Goal: Task Accomplishment & Management: Complete application form

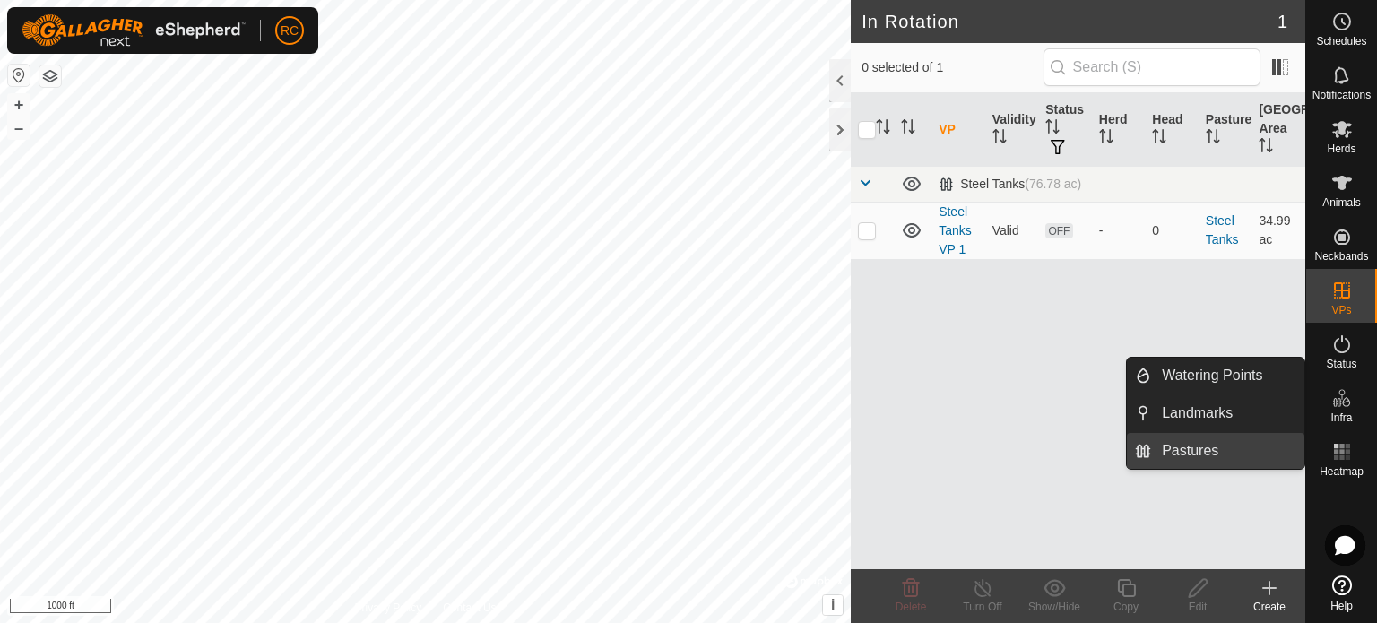
click at [1219, 449] on link "Pastures" at bounding box center [1227, 451] width 153 height 36
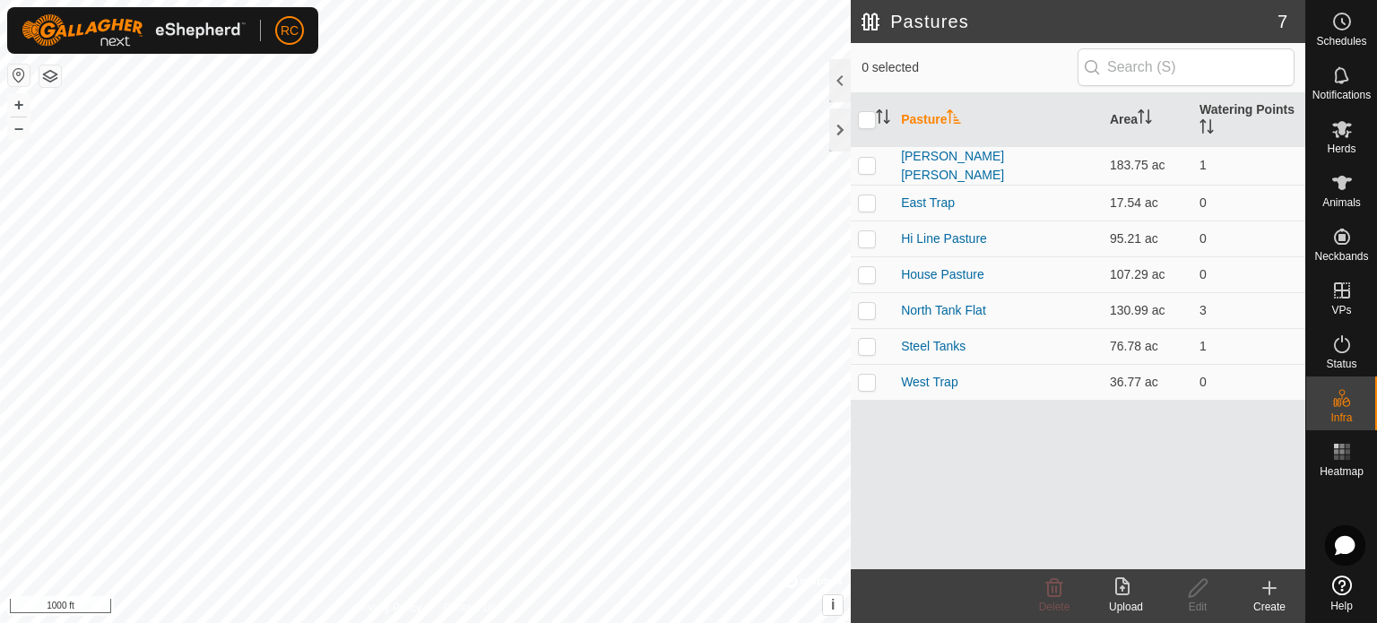
click at [1276, 585] on icon at bounding box center [1270, 588] width 22 height 22
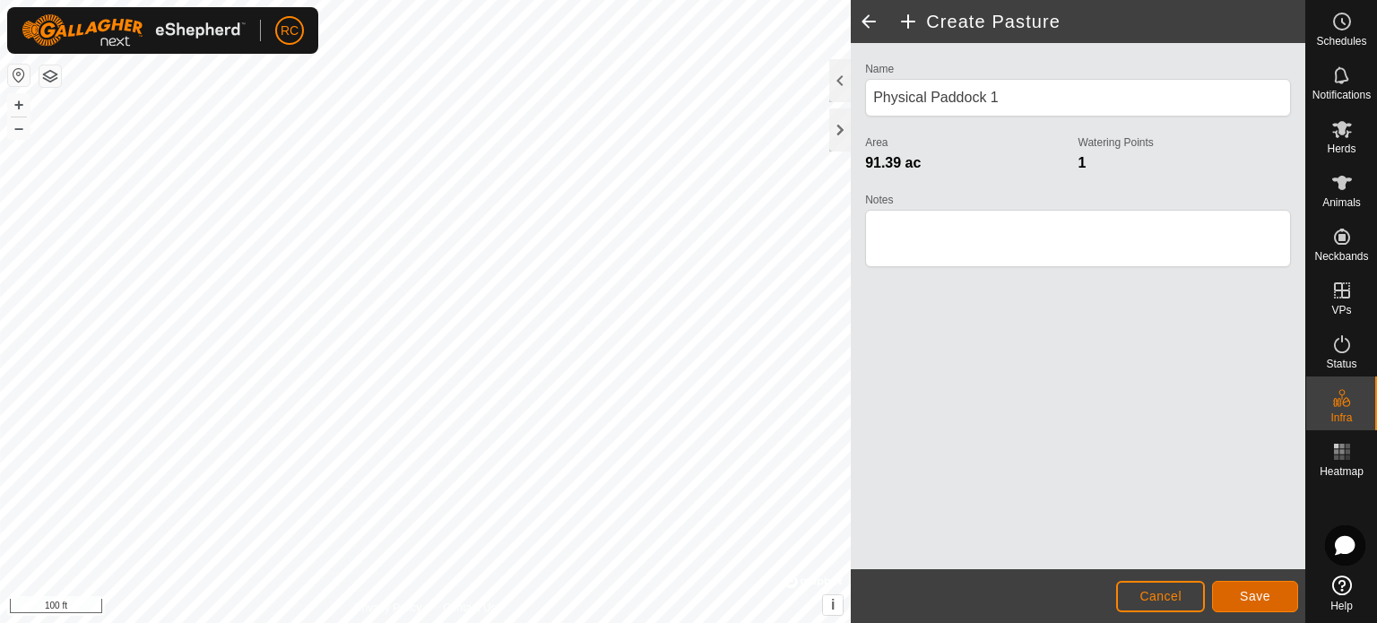
click at [1260, 596] on span "Save" at bounding box center [1255, 596] width 30 height 14
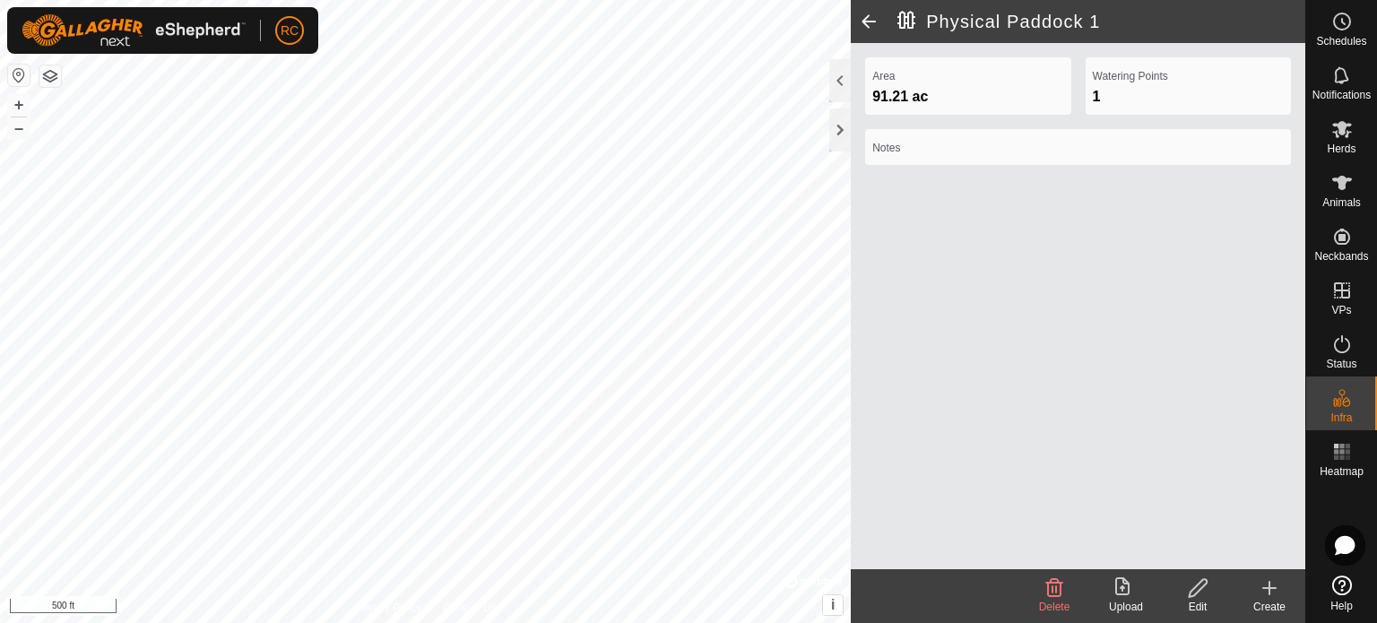
click at [1260, 593] on icon at bounding box center [1270, 588] width 22 height 22
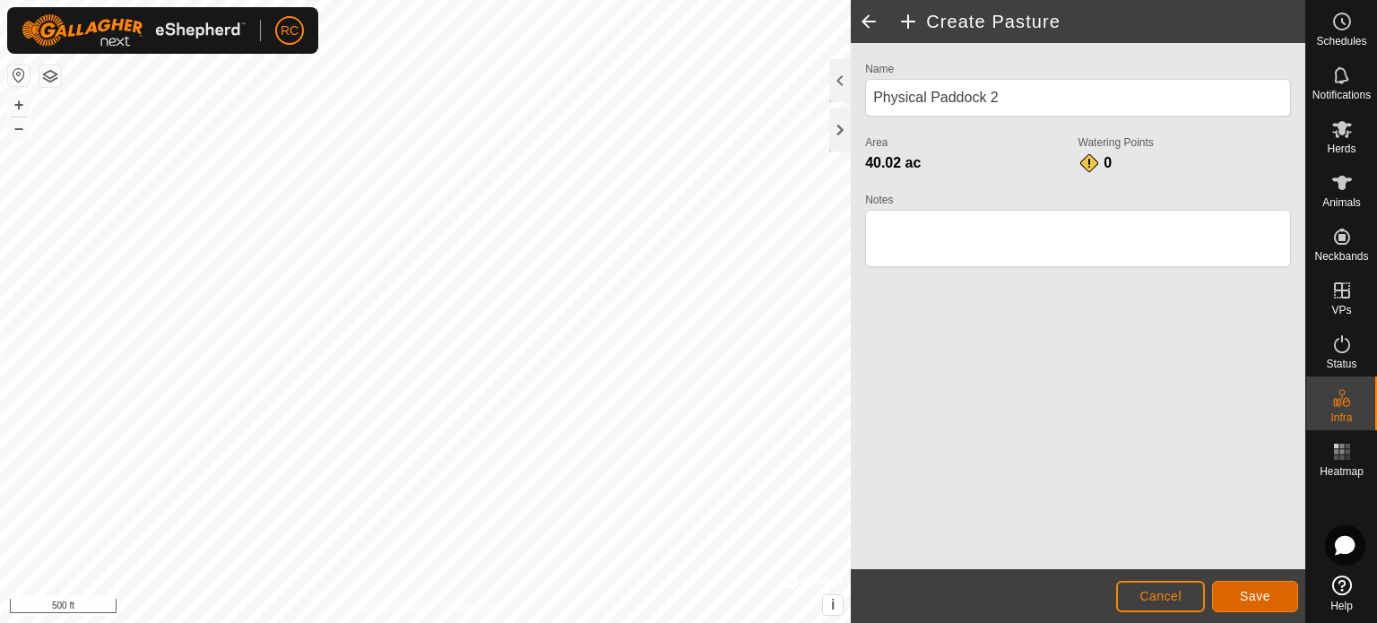
click at [1279, 591] on button "Save" at bounding box center [1255, 596] width 86 height 31
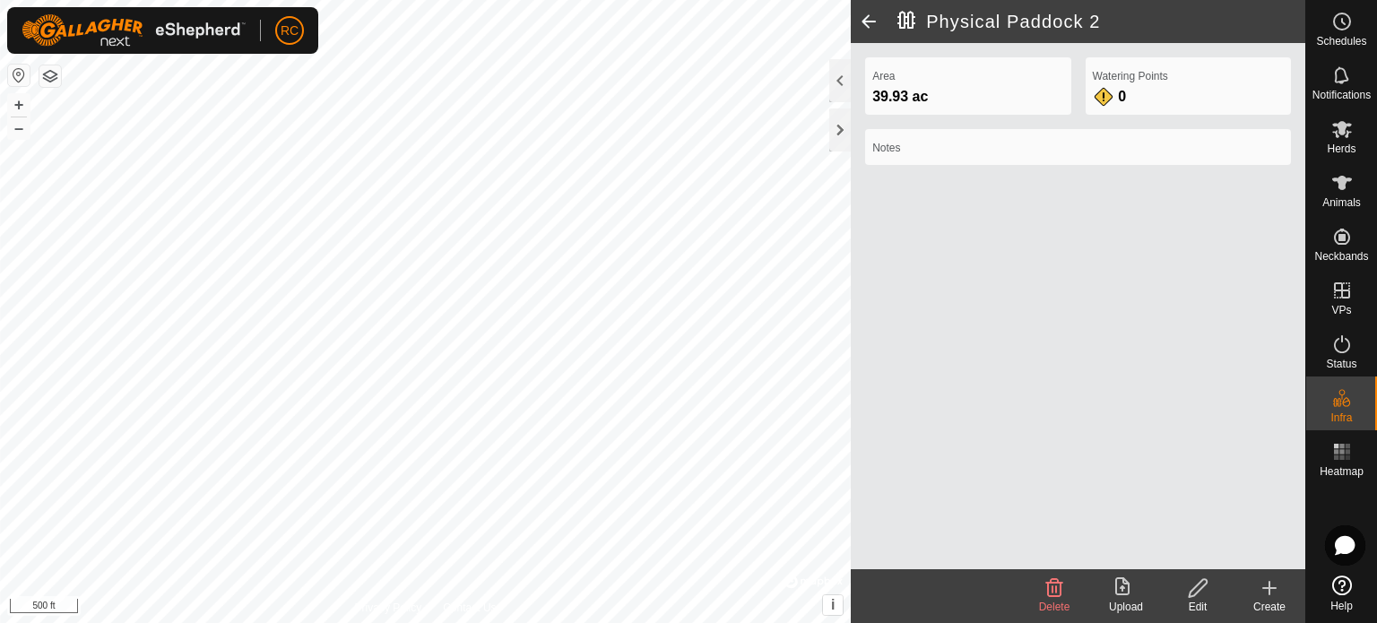
drag, startPoint x: 843, startPoint y: 131, endPoint x: 1203, endPoint y: 585, distance: 580.1
click at [1203, 585] on icon at bounding box center [1198, 588] width 22 height 22
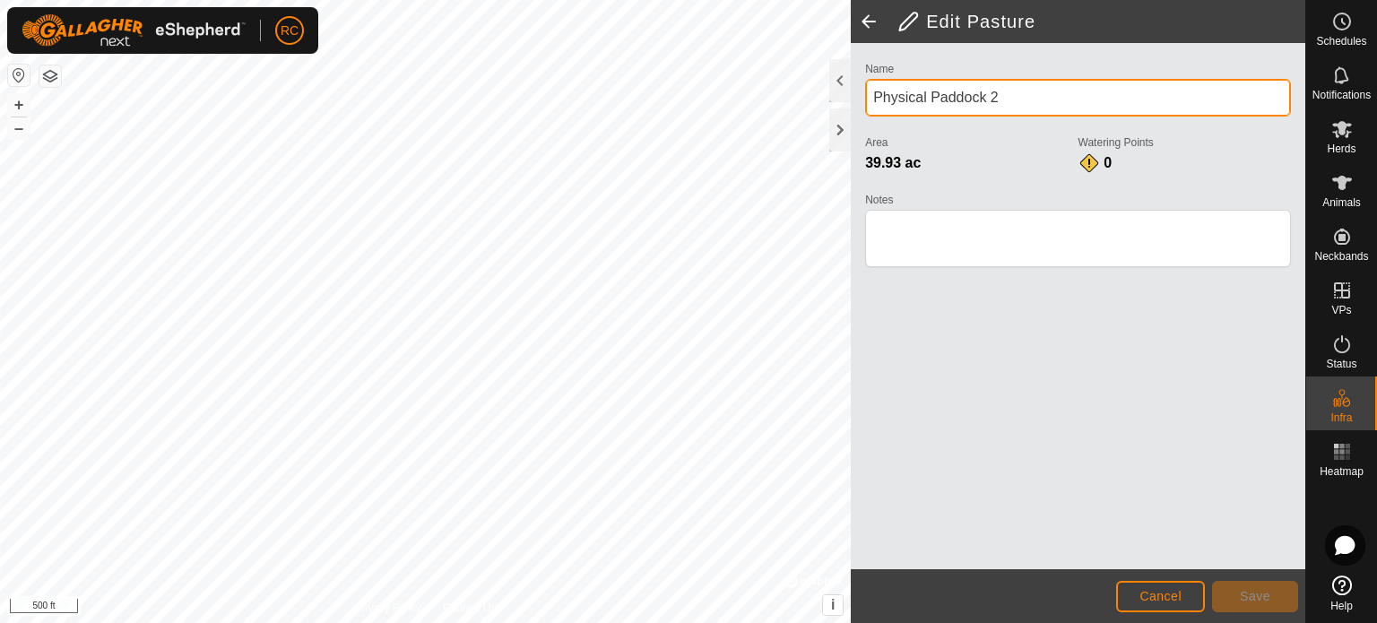
drag, startPoint x: 1043, startPoint y: 106, endPoint x: 862, endPoint y: 106, distance: 182.0
click at [862, 106] on div "Name Physical Paddock 2 Area 39.93 ac Watering Points 0 Notes" at bounding box center [1078, 172] width 440 height 230
type input "South Tank 1"
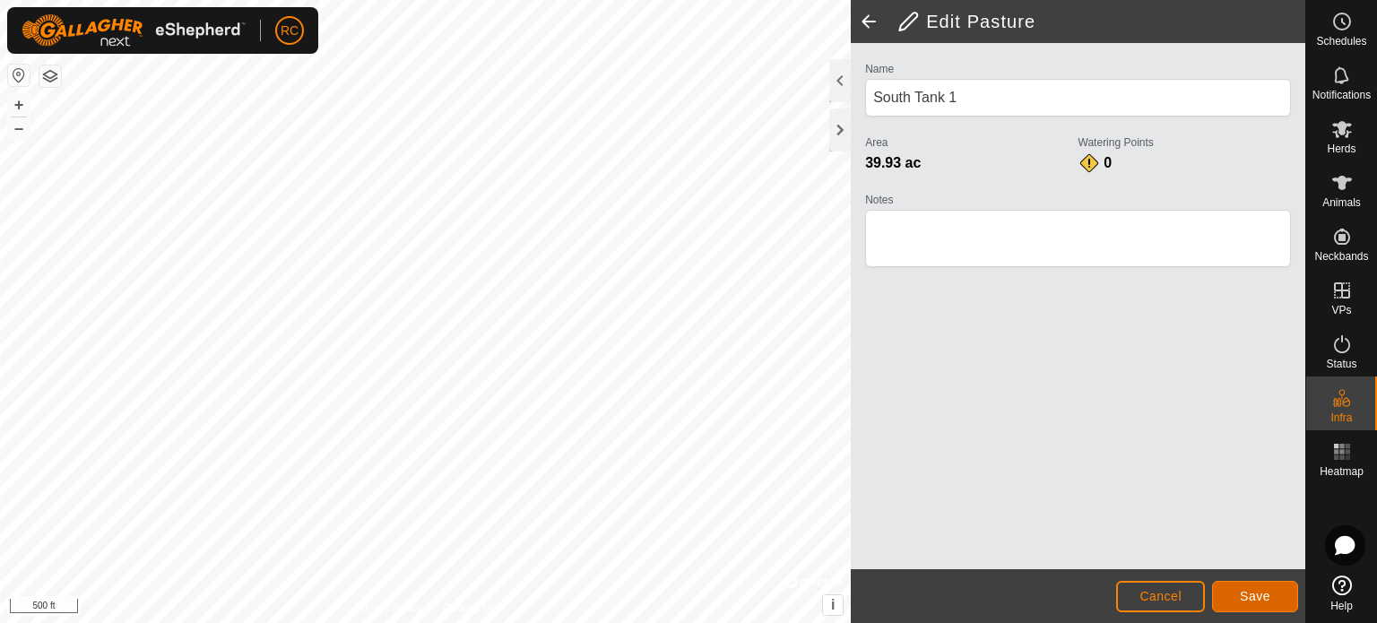
click at [1269, 592] on span "Save" at bounding box center [1255, 596] width 30 height 14
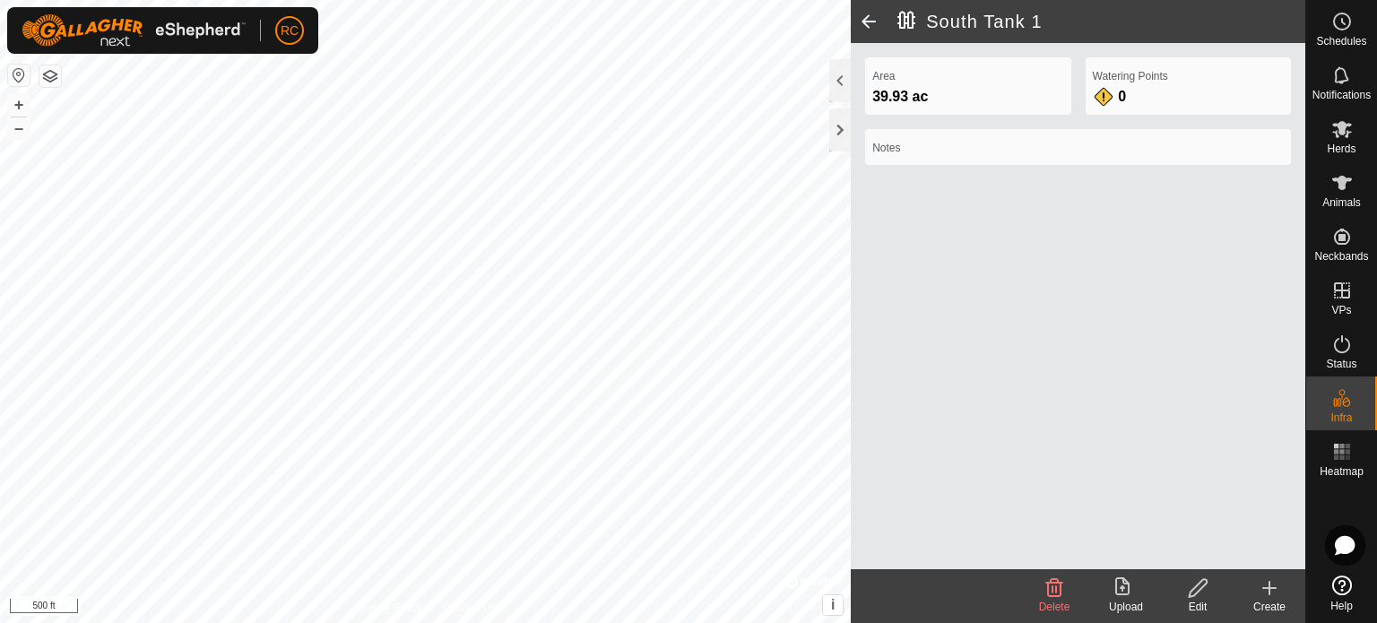
click at [868, 19] on span at bounding box center [869, 21] width 36 height 43
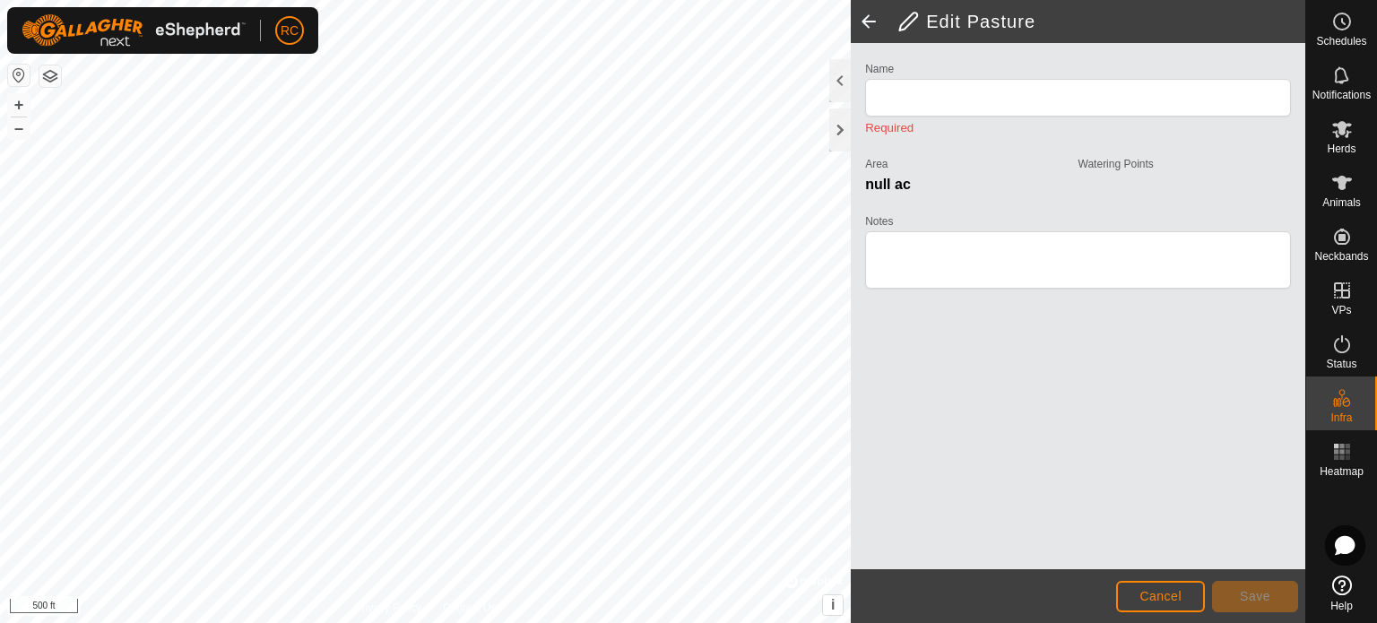
type input "South Tank 1"
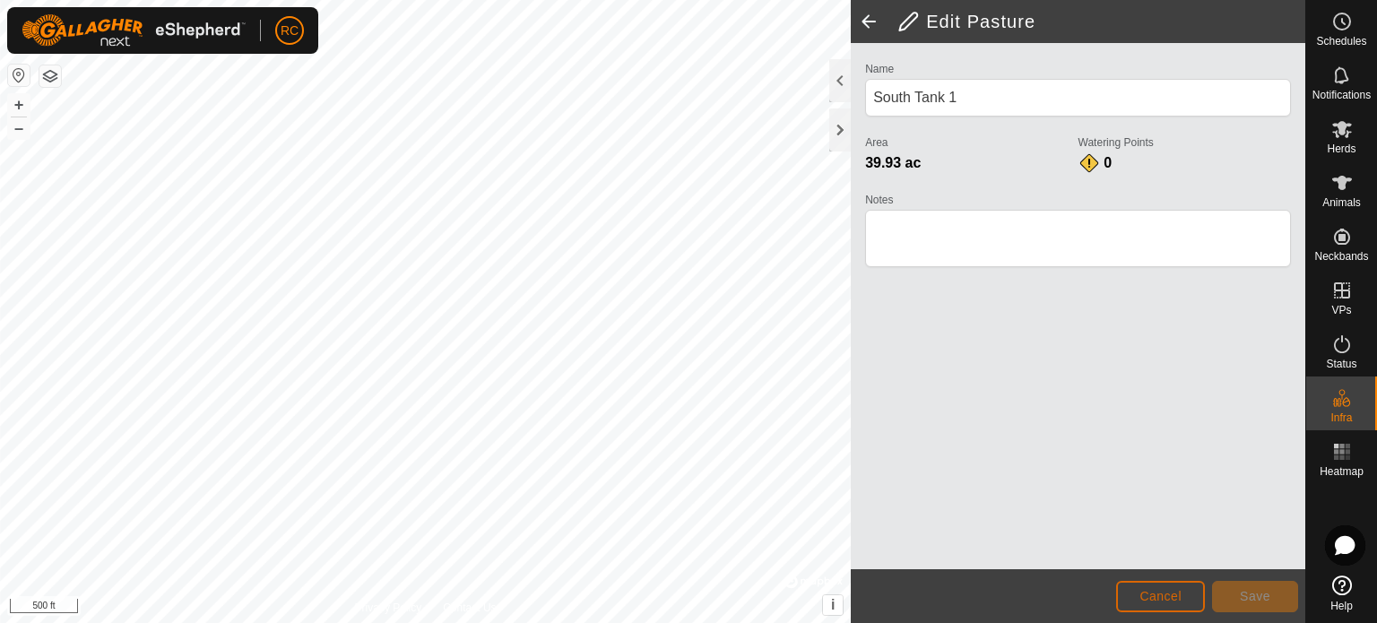
click at [1172, 594] on span "Cancel" at bounding box center [1160, 596] width 42 height 14
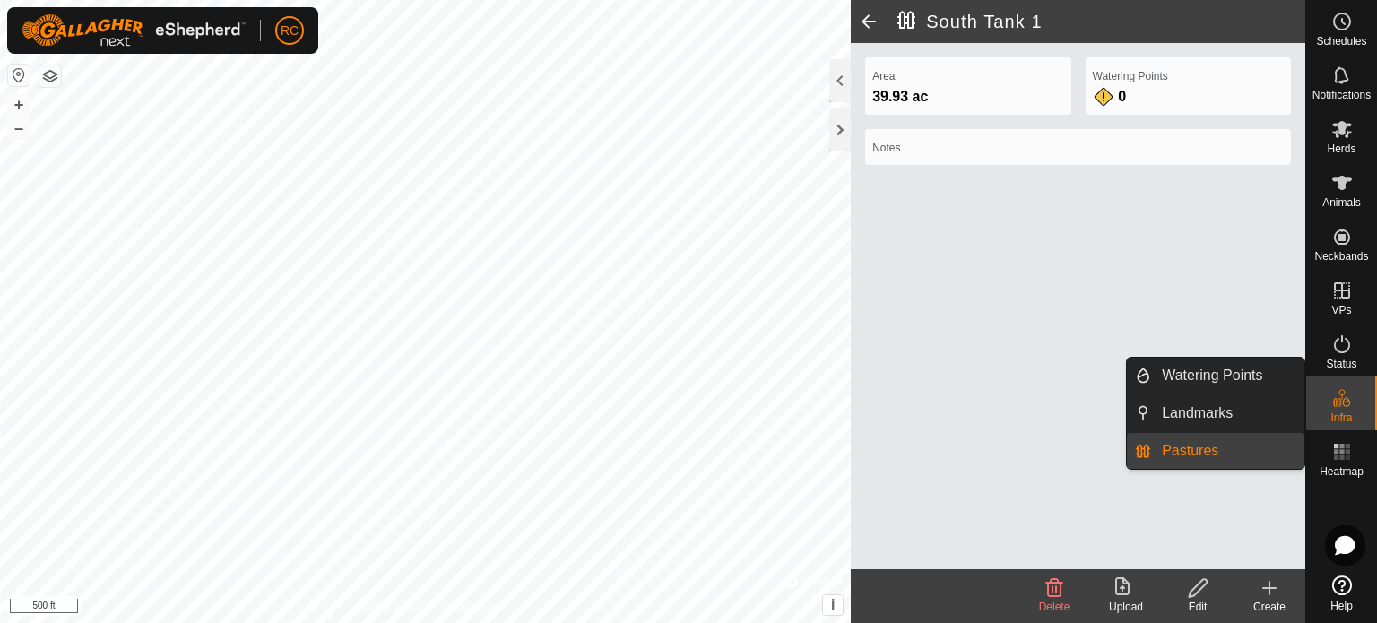
click at [1202, 446] on link "Pastures" at bounding box center [1227, 451] width 153 height 36
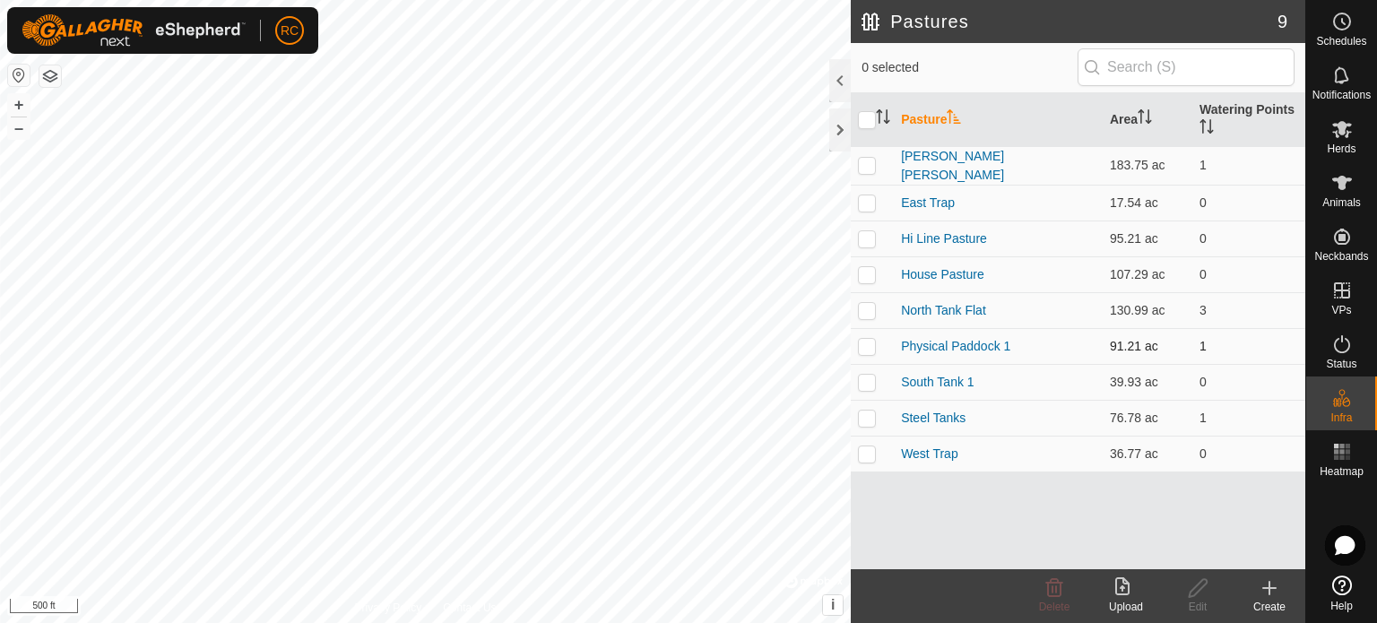
click at [870, 346] on p-checkbox at bounding box center [867, 346] width 18 height 14
checkbox input "true"
click at [1199, 595] on icon at bounding box center [1198, 588] width 22 height 22
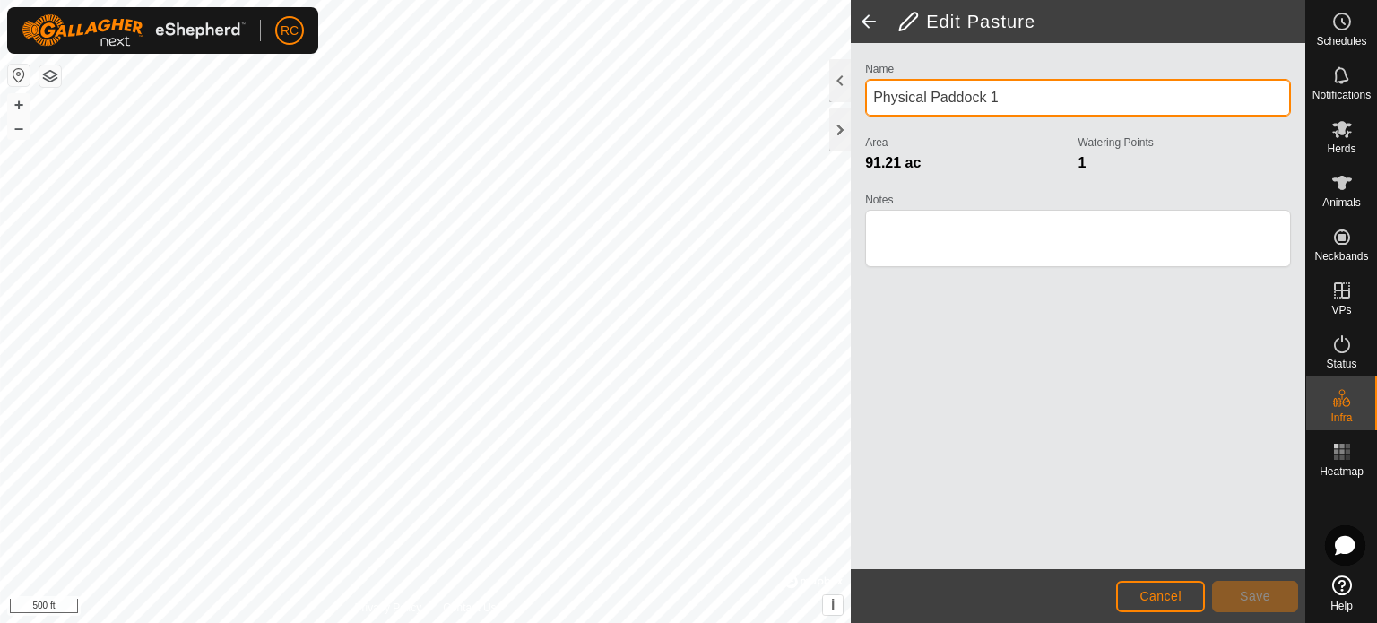
drag, startPoint x: 1021, startPoint y: 90, endPoint x: 872, endPoint y: 102, distance: 149.3
click at [872, 102] on input "Physical Paddock 1" at bounding box center [1078, 98] width 426 height 38
drag, startPoint x: 950, startPoint y: 97, endPoint x: 863, endPoint y: 101, distance: 87.1
click at [863, 101] on div "Name [GEOGRAPHIC_DATA] 1 Area 91.21 ac Watering Points 1 Notes" at bounding box center [1078, 172] width 440 height 230
type input "[PERSON_NAME][GEOGRAPHIC_DATA] 1"
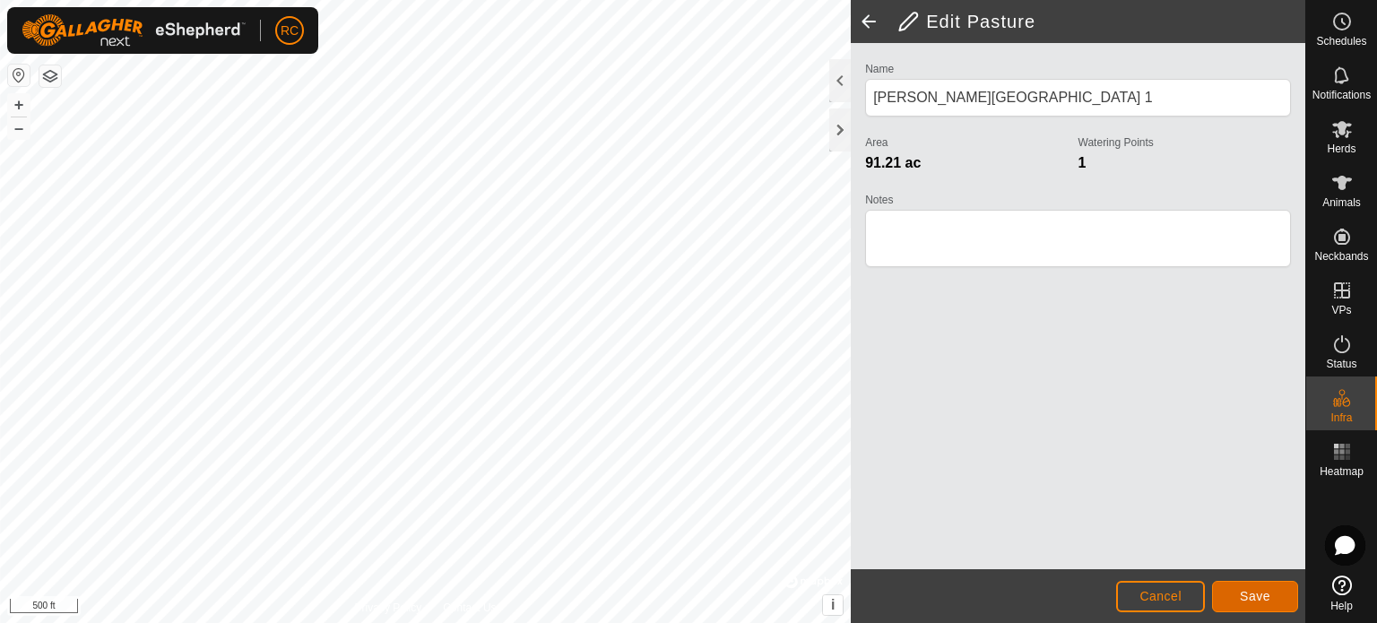
click at [1242, 591] on span "Save" at bounding box center [1255, 596] width 30 height 14
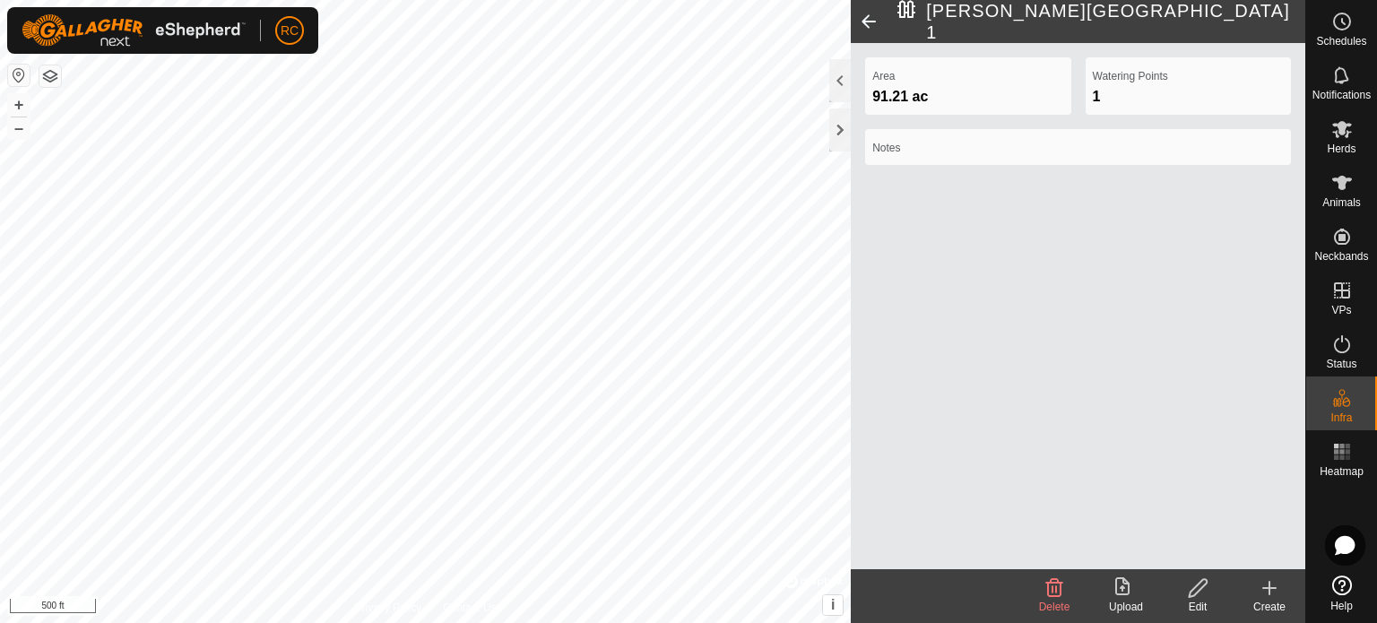
click at [1287, 594] on create-svg-icon at bounding box center [1270, 588] width 72 height 22
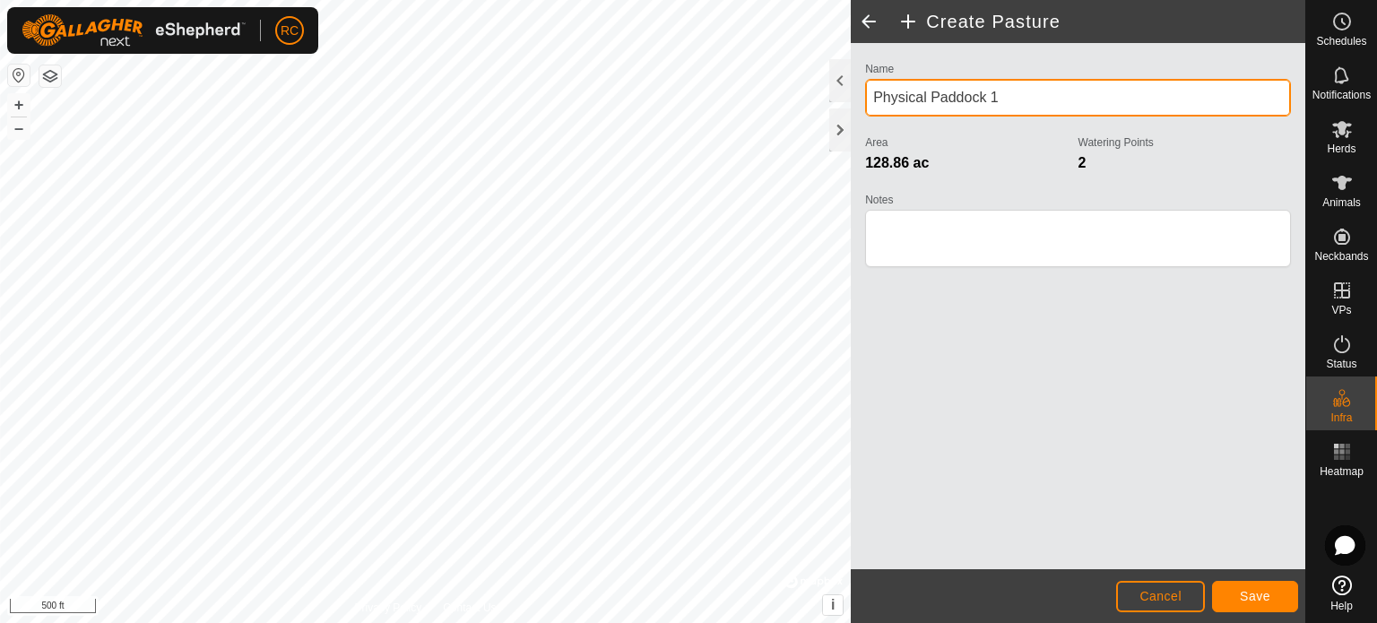
drag, startPoint x: 984, startPoint y: 97, endPoint x: 872, endPoint y: 99, distance: 112.1
click at [872, 99] on input "Physical Paddock 1" at bounding box center [1078, 98] width 426 height 38
type input "South Tank Hills 1"
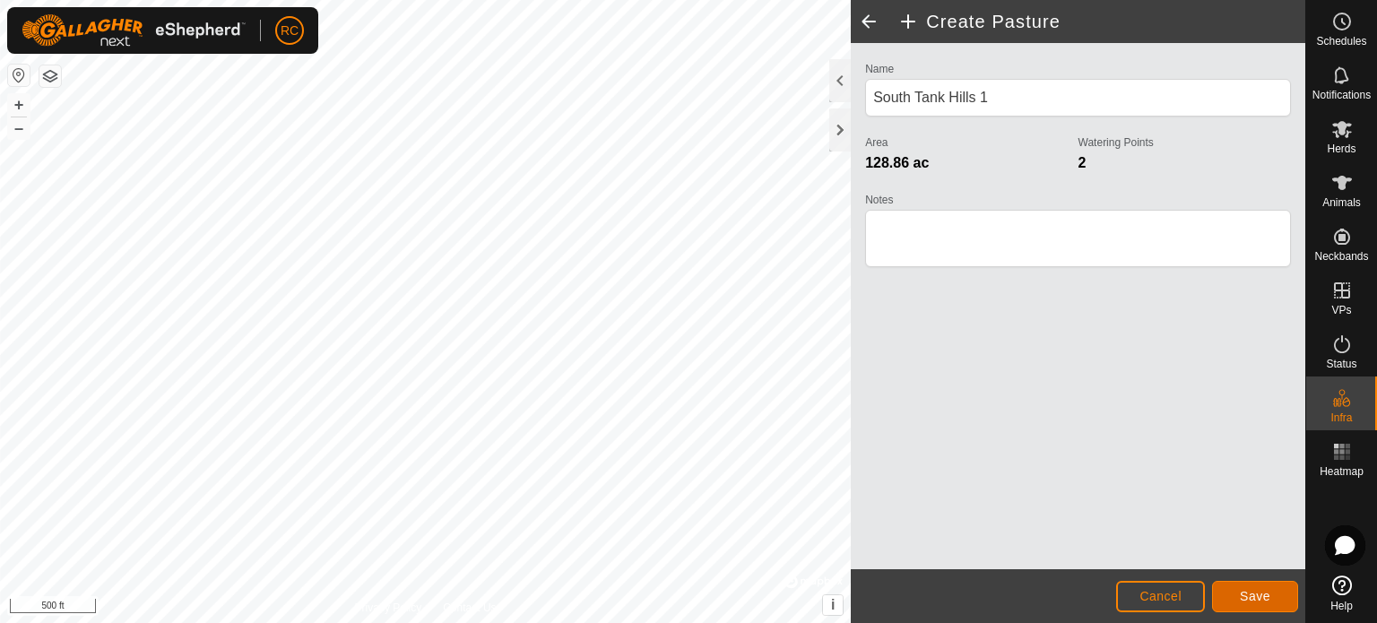
click at [1245, 593] on span "Save" at bounding box center [1255, 596] width 30 height 14
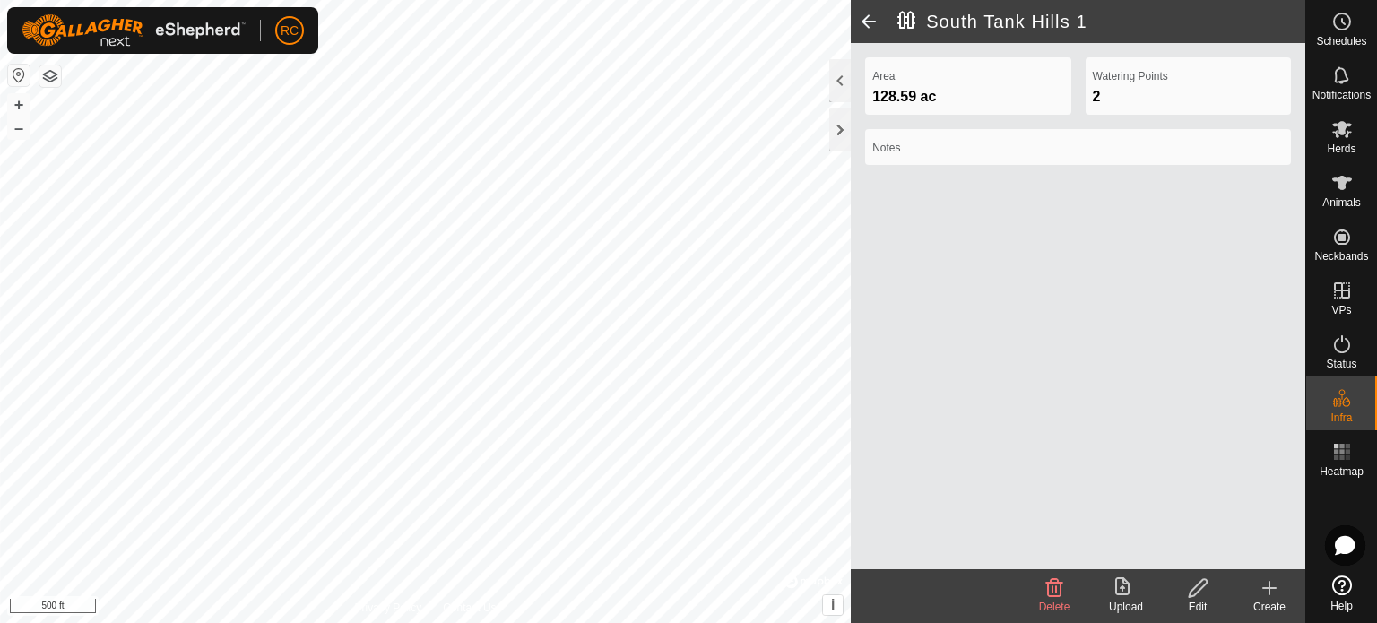
click at [1267, 607] on div "Create" at bounding box center [1270, 607] width 72 height 16
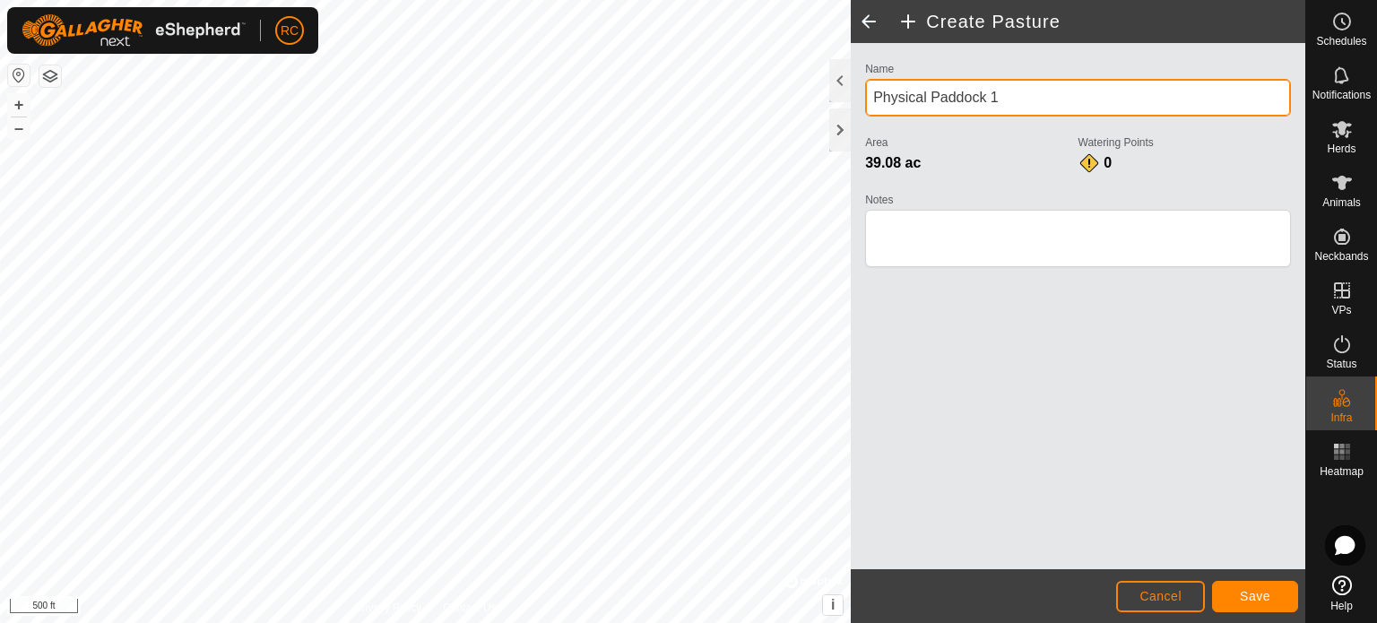
drag, startPoint x: 1004, startPoint y: 96, endPoint x: 866, endPoint y: 99, distance: 138.1
click at [866, 99] on input "Physical Paddock 1" at bounding box center [1078, 98] width 426 height 38
click at [866, 98] on input "Physical Paddock 1" at bounding box center [1078, 98] width 426 height 38
type input "South Tank Flat 2"
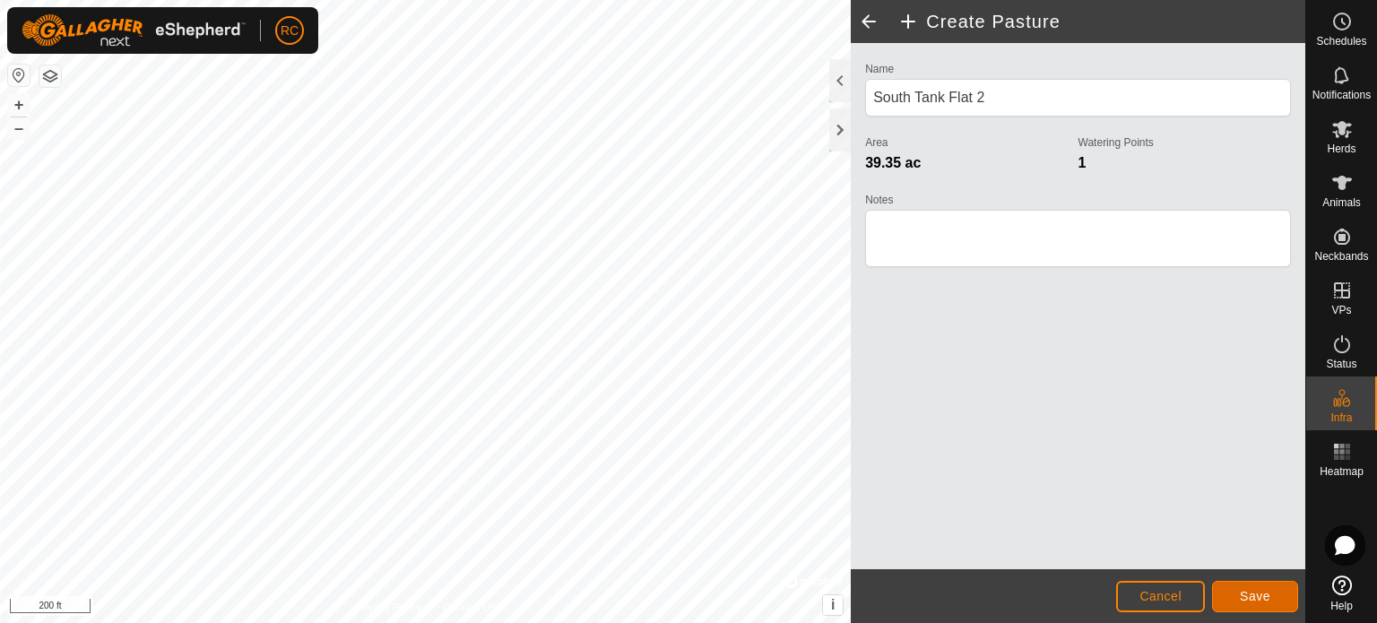
click at [1243, 598] on span "Save" at bounding box center [1255, 596] width 30 height 14
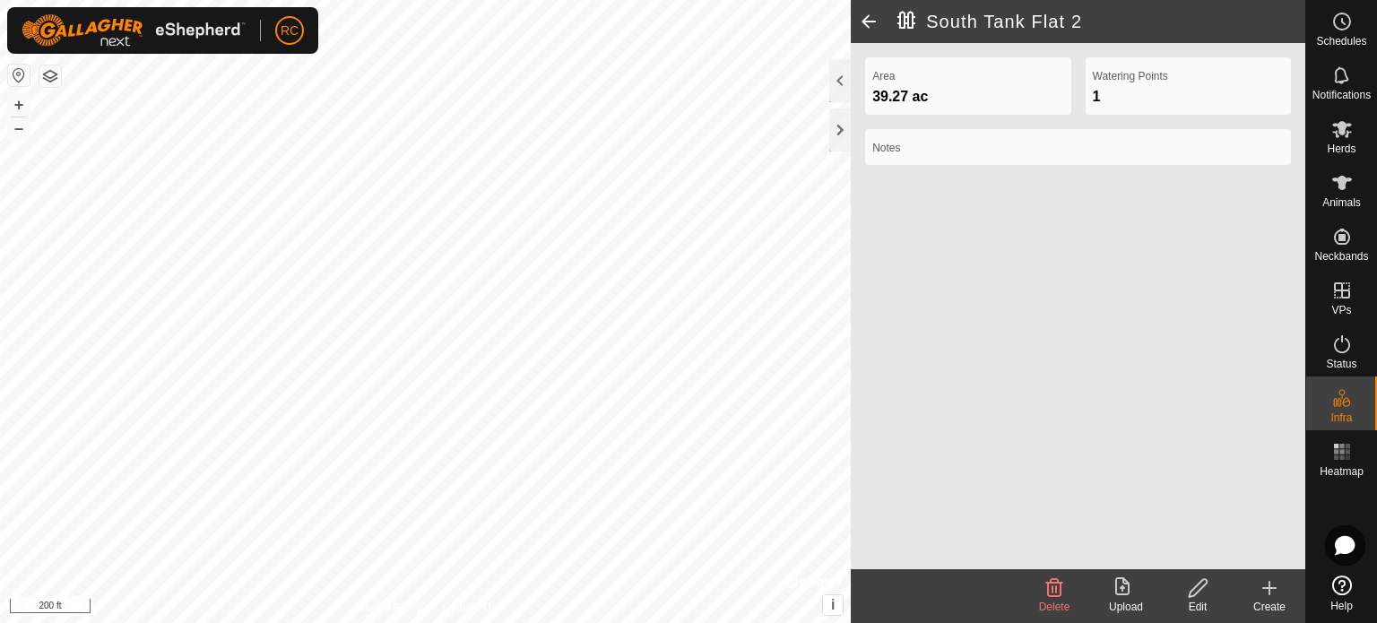
click at [854, 249] on div "Privacy Policy Contact Us South Tank 2nd Trough Type: trough Capacity: 100L Wat…" at bounding box center [652, 311] width 1305 height 623
click at [1269, 600] on div "Create" at bounding box center [1270, 607] width 72 height 16
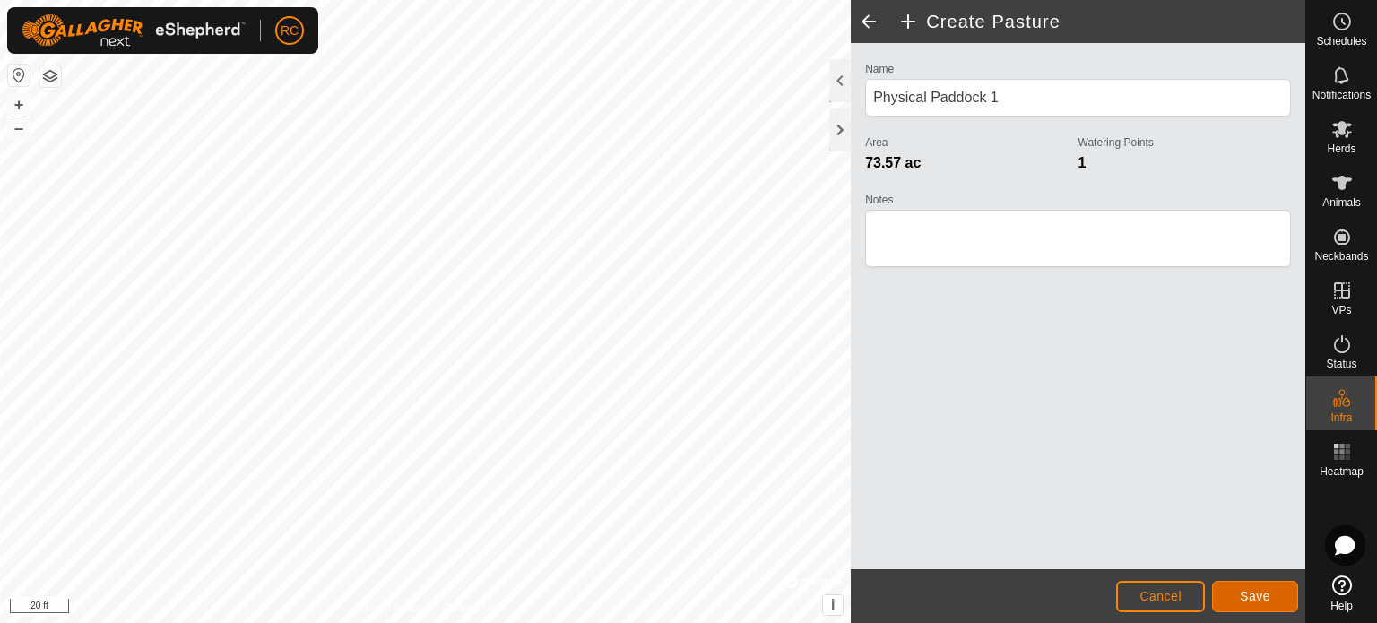
click at [1255, 594] on span "Save" at bounding box center [1255, 596] width 30 height 14
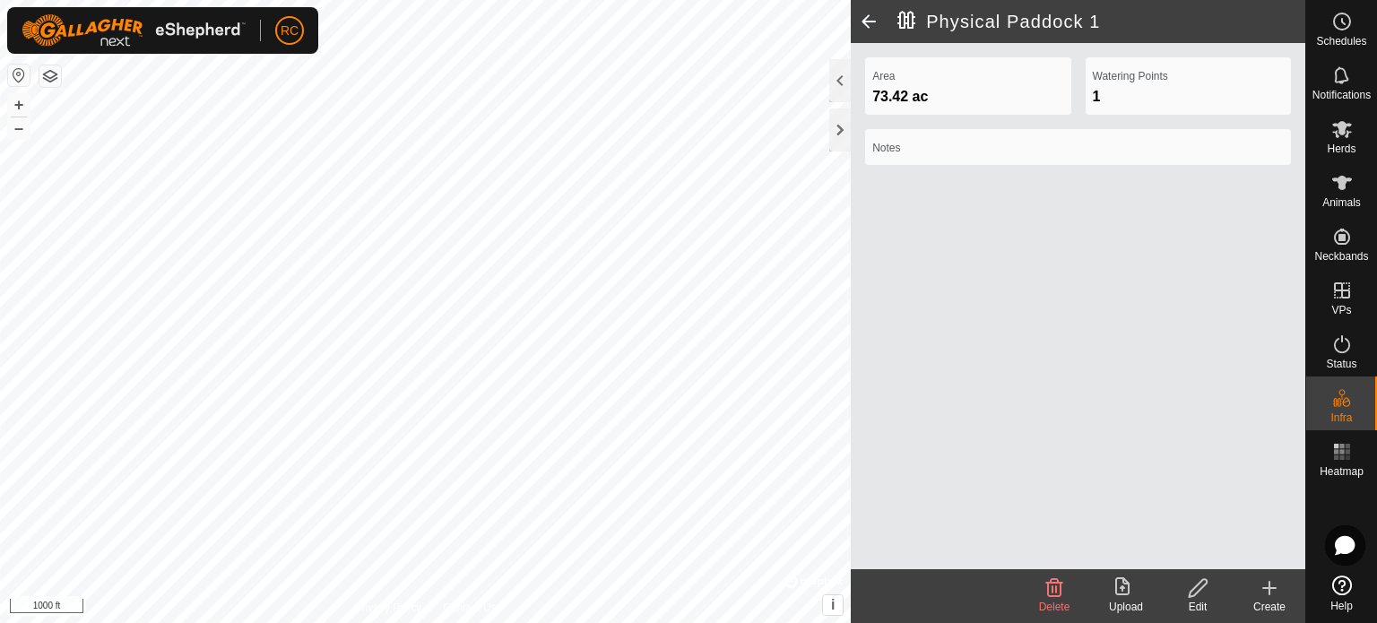
click at [1272, 600] on div "Create" at bounding box center [1270, 607] width 72 height 16
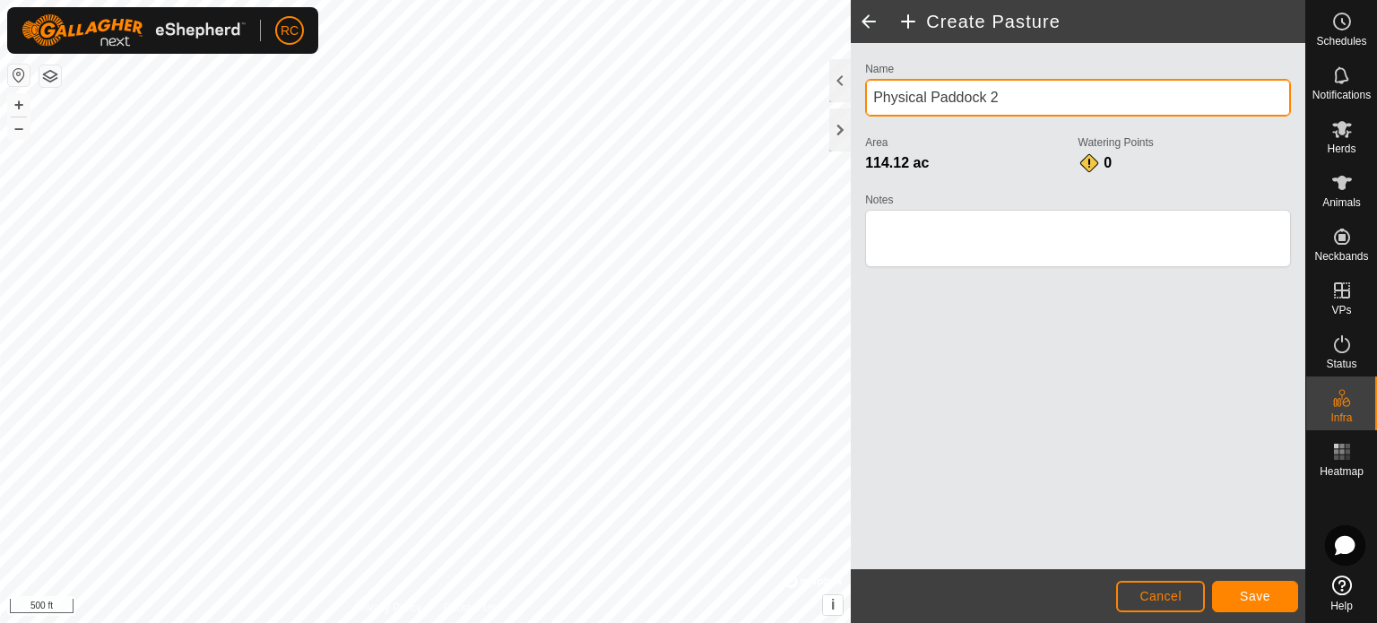
drag, startPoint x: 1016, startPoint y: 90, endPoint x: 862, endPoint y: 93, distance: 153.3
click at [862, 93] on div "Name Physical Paddock 2 Area 114.12 ac Watering Points 0 Notes" at bounding box center [1078, 172] width 440 height 230
type input "6A"
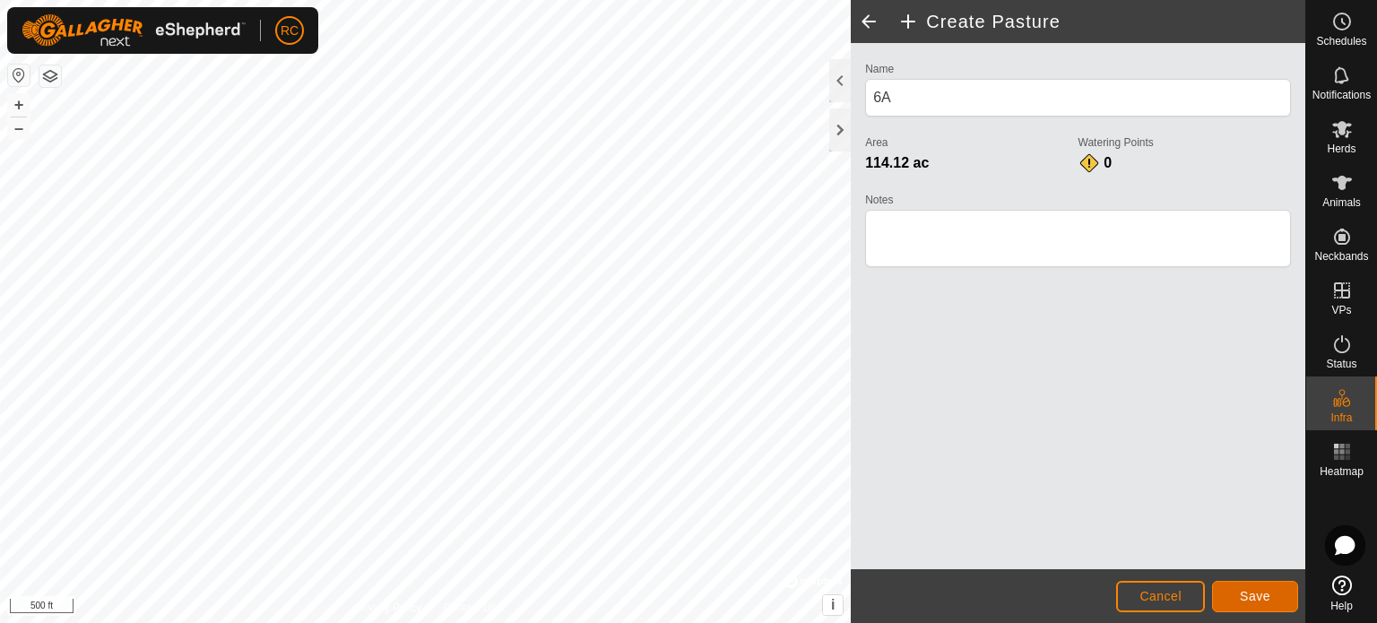
click at [1262, 594] on span "Save" at bounding box center [1255, 596] width 30 height 14
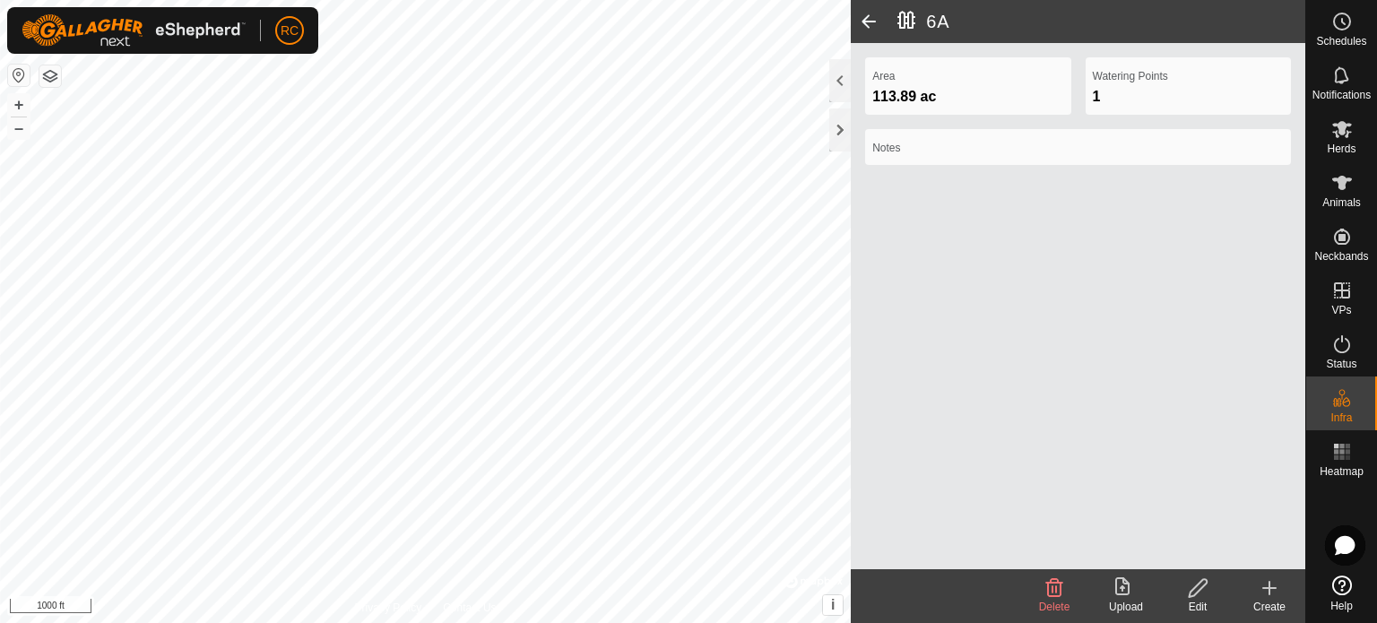
click at [1282, 597] on create-svg-icon at bounding box center [1270, 588] width 72 height 22
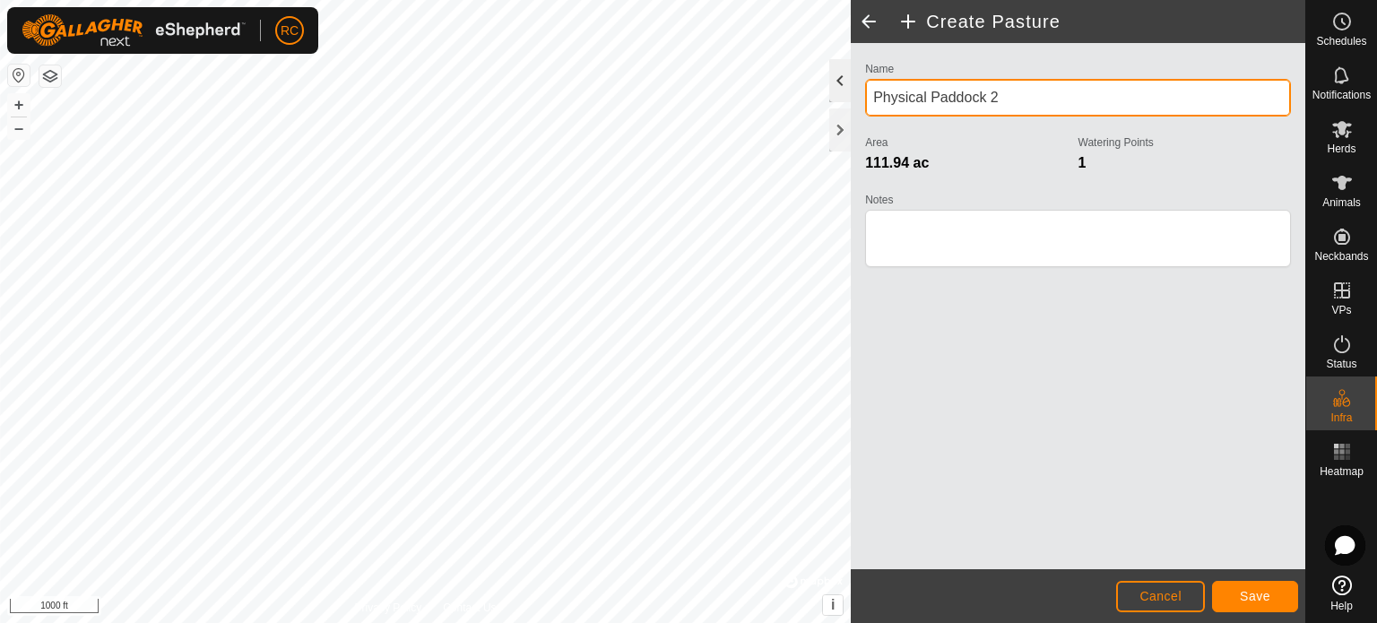
drag, startPoint x: 1008, startPoint y: 98, endPoint x: 846, endPoint y: 98, distance: 161.4
click at [851, 98] on div "Create Pasture Name Physical Paddock 2 Area 111.94 ac Watering Points 1 Notes C…" at bounding box center [1078, 311] width 455 height 623
type input "Number 6"
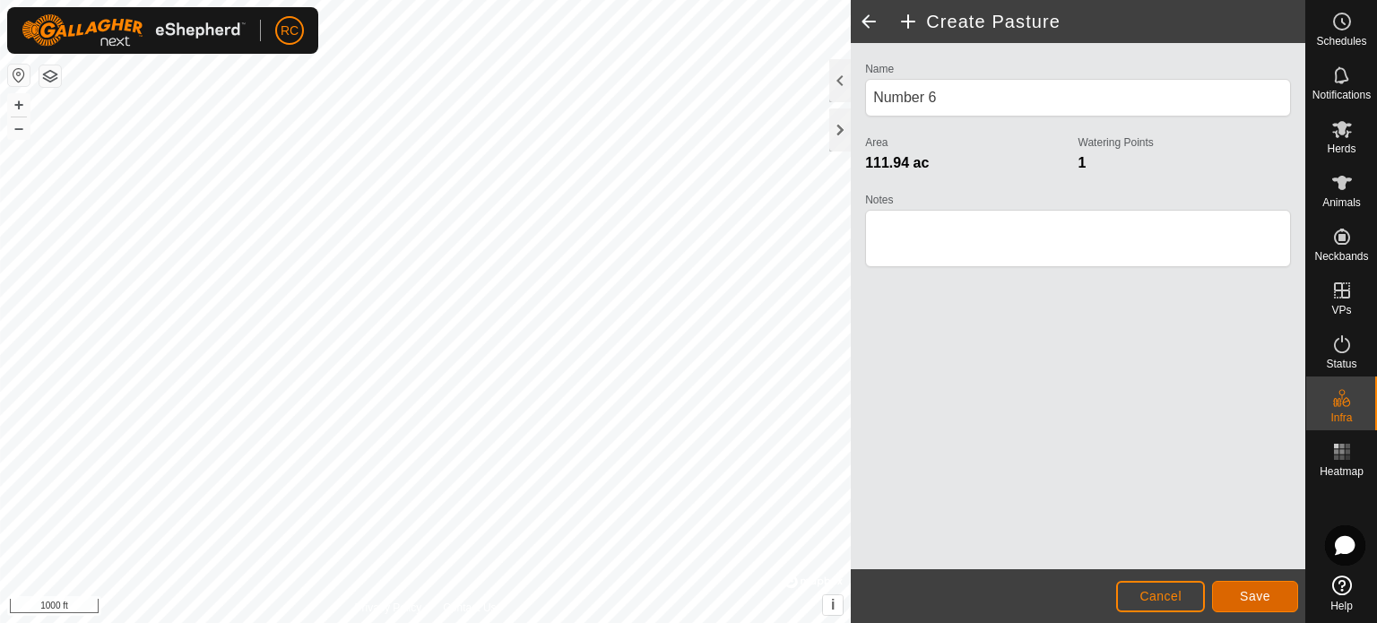
click at [1237, 597] on button "Save" at bounding box center [1255, 596] width 86 height 31
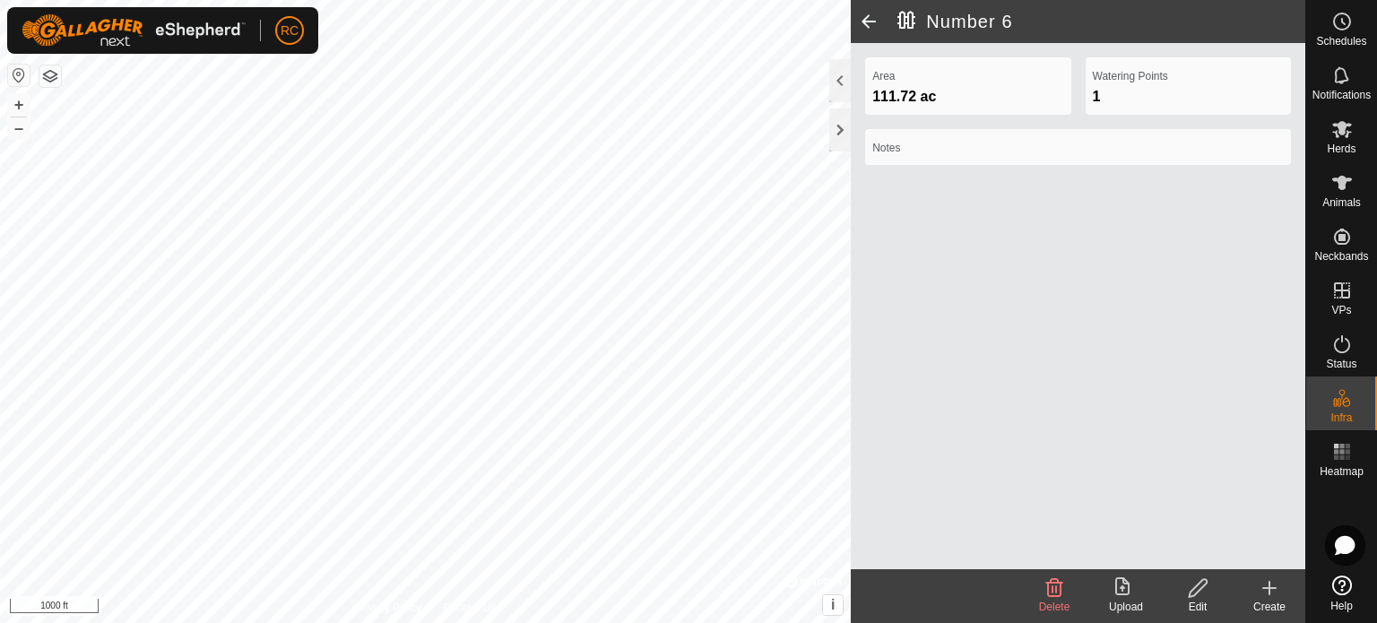
click at [1293, 600] on div "Create" at bounding box center [1270, 607] width 72 height 16
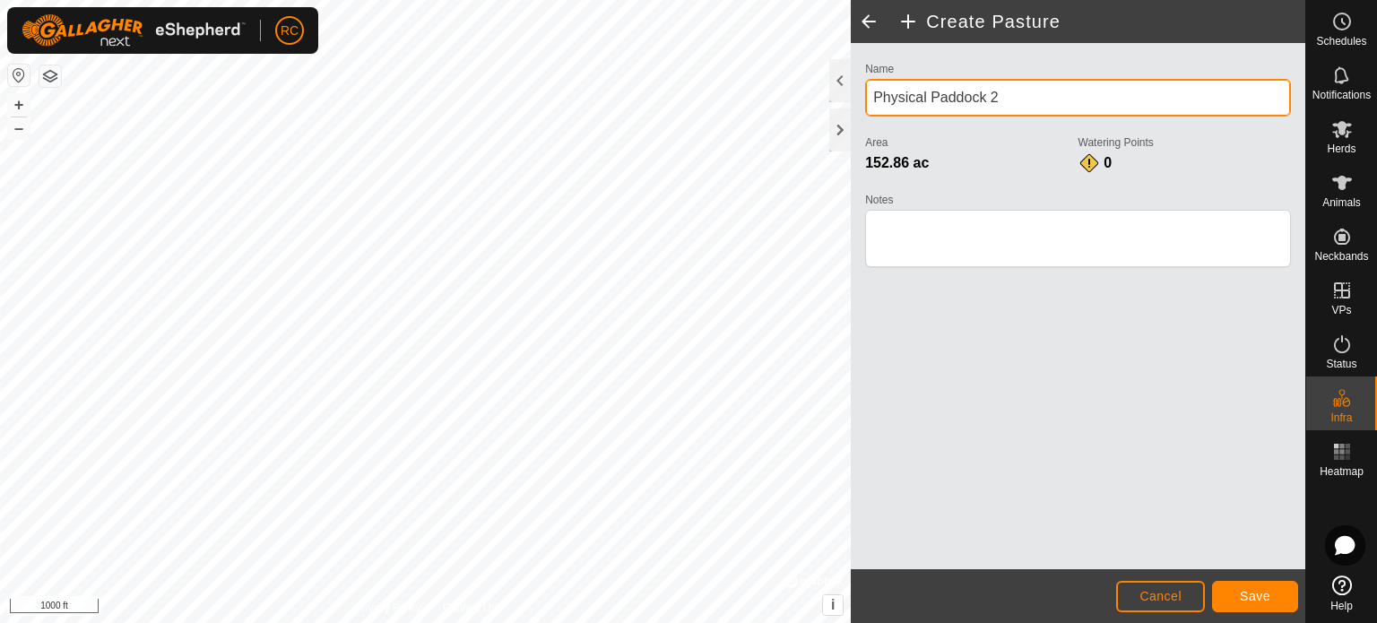
drag, startPoint x: 1065, startPoint y: 95, endPoint x: 882, endPoint y: 97, distance: 182.9
click at [882, 97] on input "Physical Paddock 2" at bounding box center [1078, 98] width 426 height 38
type input "Pear Flat"
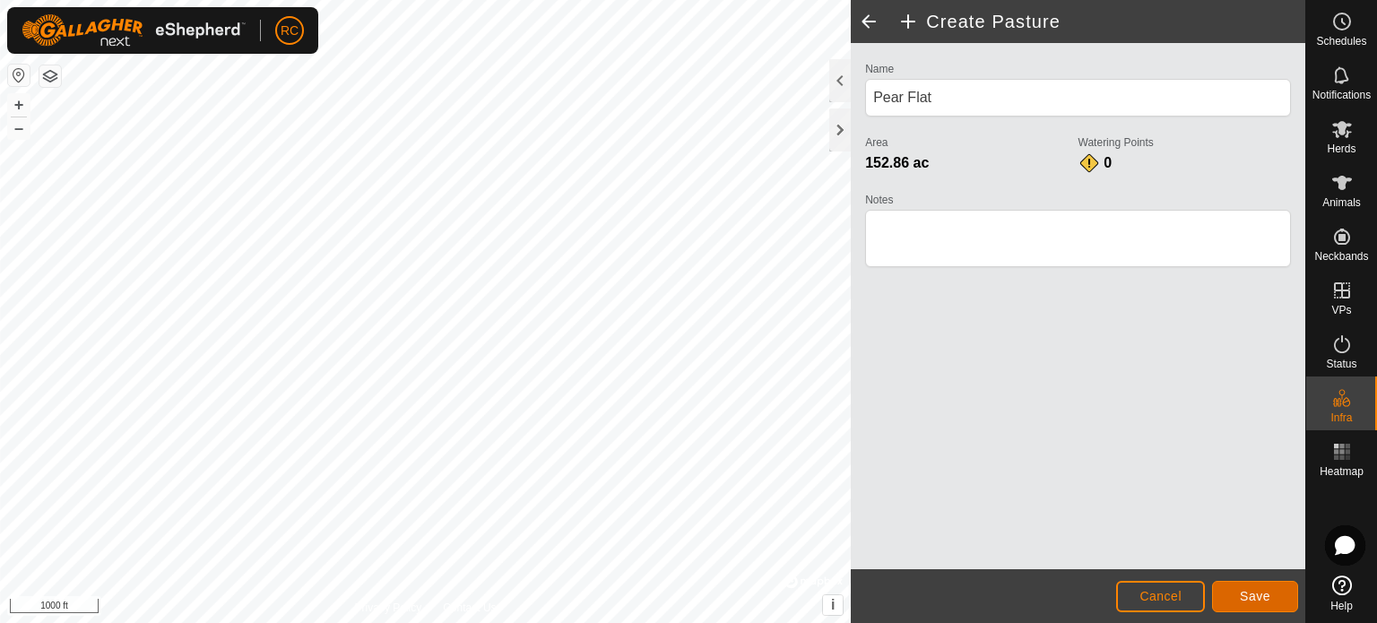
click at [1261, 596] on span "Save" at bounding box center [1255, 596] width 30 height 14
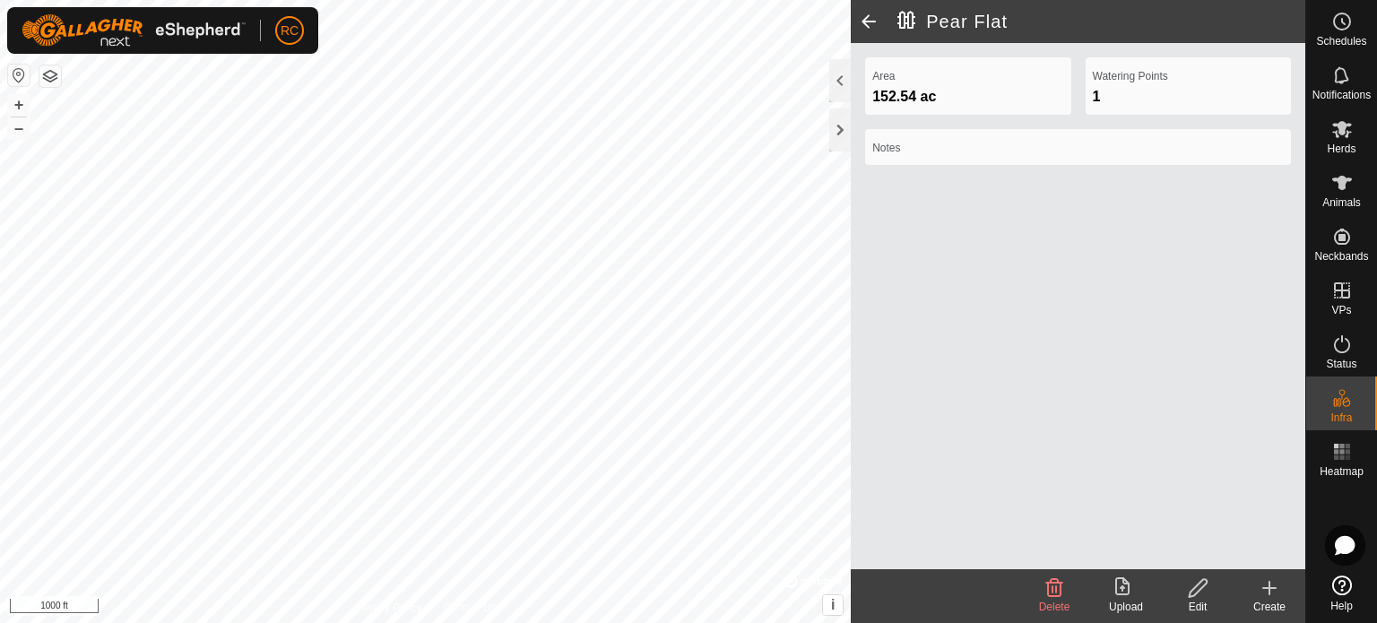
click at [1302, 598] on create-svg-icon at bounding box center [1270, 588] width 72 height 22
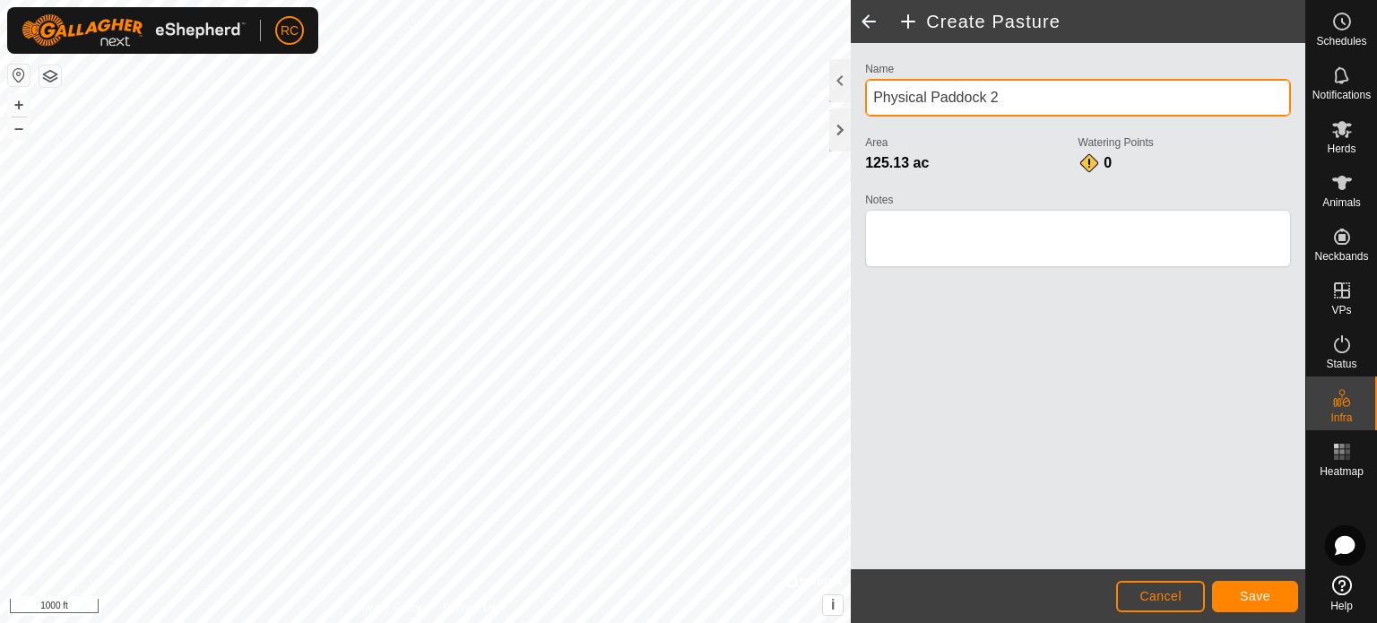
drag, startPoint x: 1011, startPoint y: 97, endPoint x: 870, endPoint y: 99, distance: 140.8
click at [870, 99] on input "Physical Paddock 2" at bounding box center [1078, 98] width 426 height 38
type input "Clovis Flat"
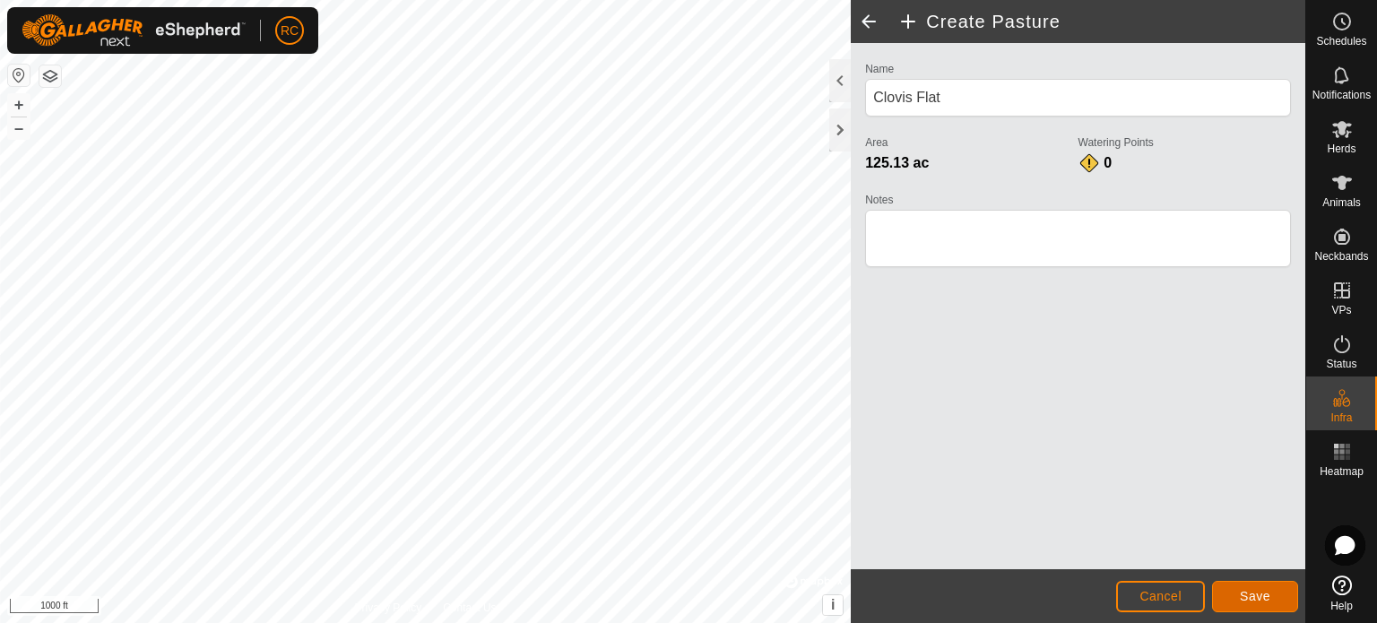
click at [1254, 592] on span "Save" at bounding box center [1255, 596] width 30 height 14
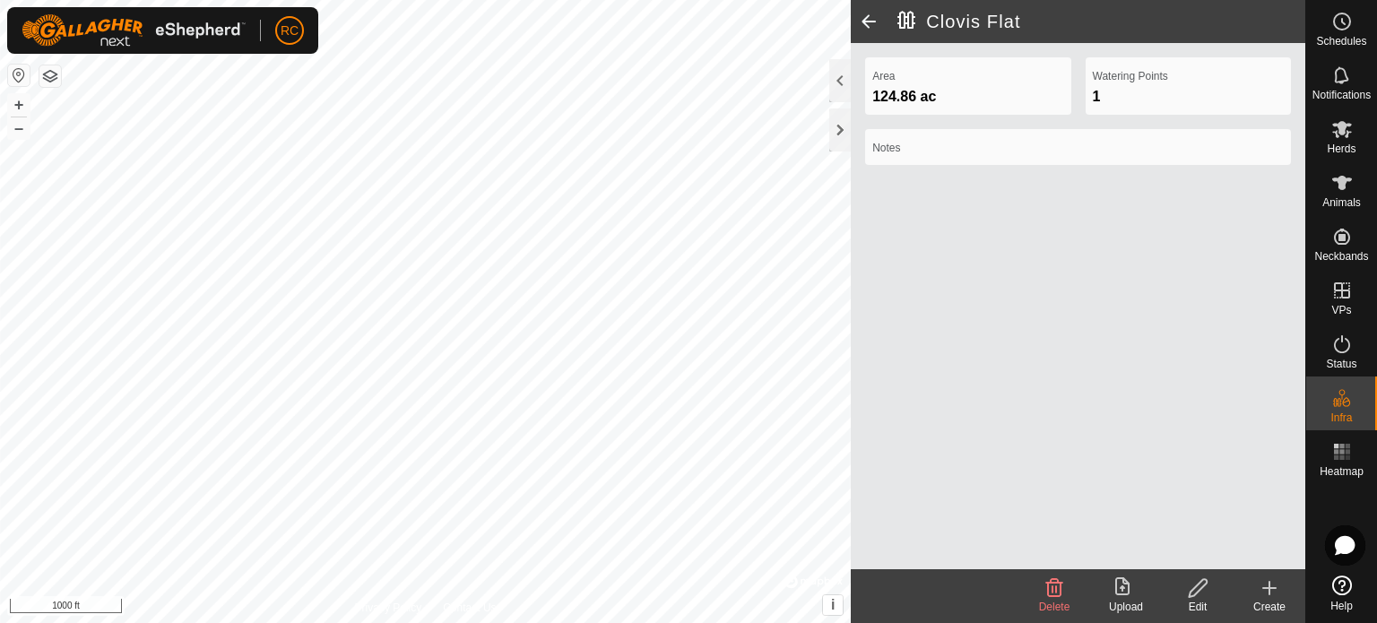
click at [1266, 602] on div "Create" at bounding box center [1270, 607] width 72 height 16
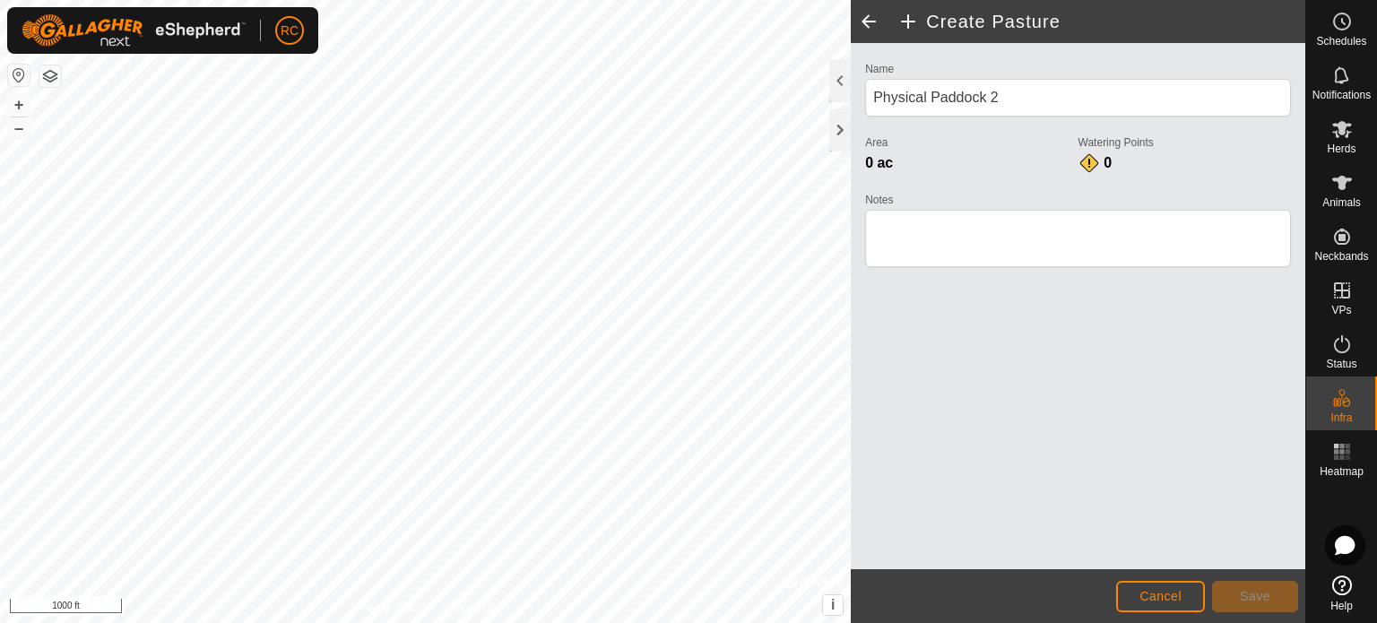
click at [267, 53] on div "RC" at bounding box center [162, 30] width 311 height 47
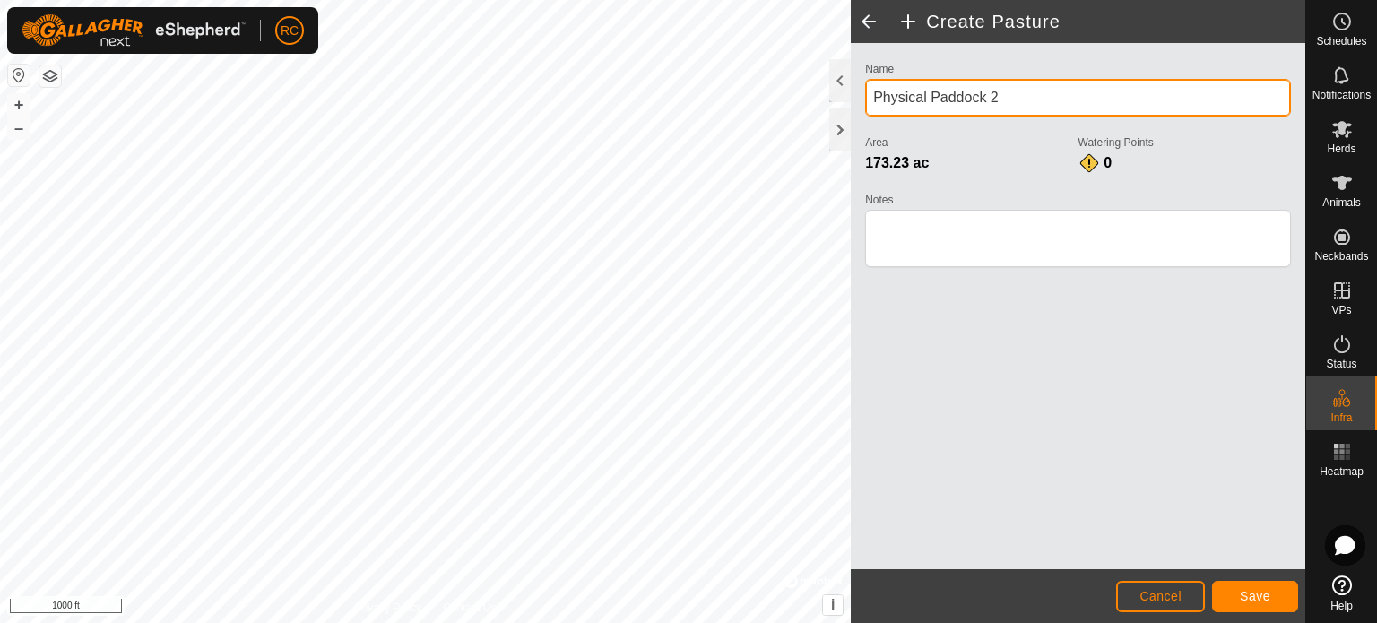
drag, startPoint x: 1018, startPoint y: 91, endPoint x: 875, endPoint y: 95, distance: 143.5
click at [875, 95] on input "Physical Paddock 2" at bounding box center [1078, 98] width 426 height 38
type input "Hi Road"
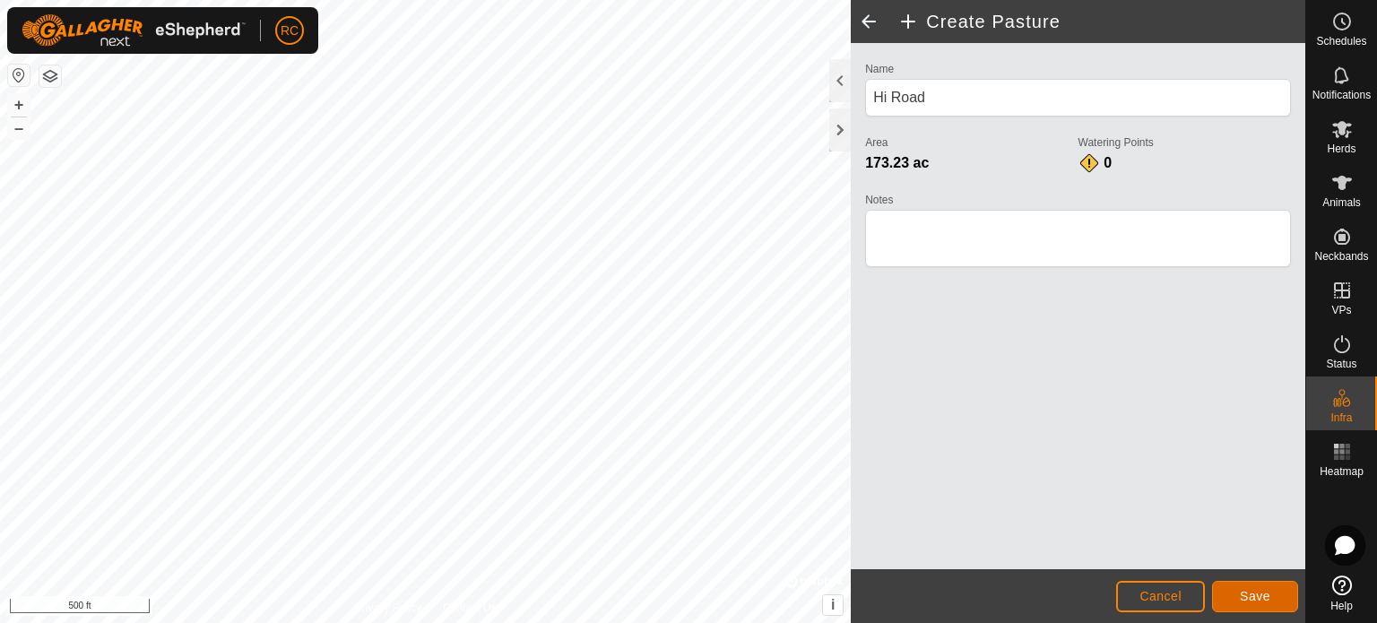
click at [1273, 594] on button "Save" at bounding box center [1255, 596] width 86 height 31
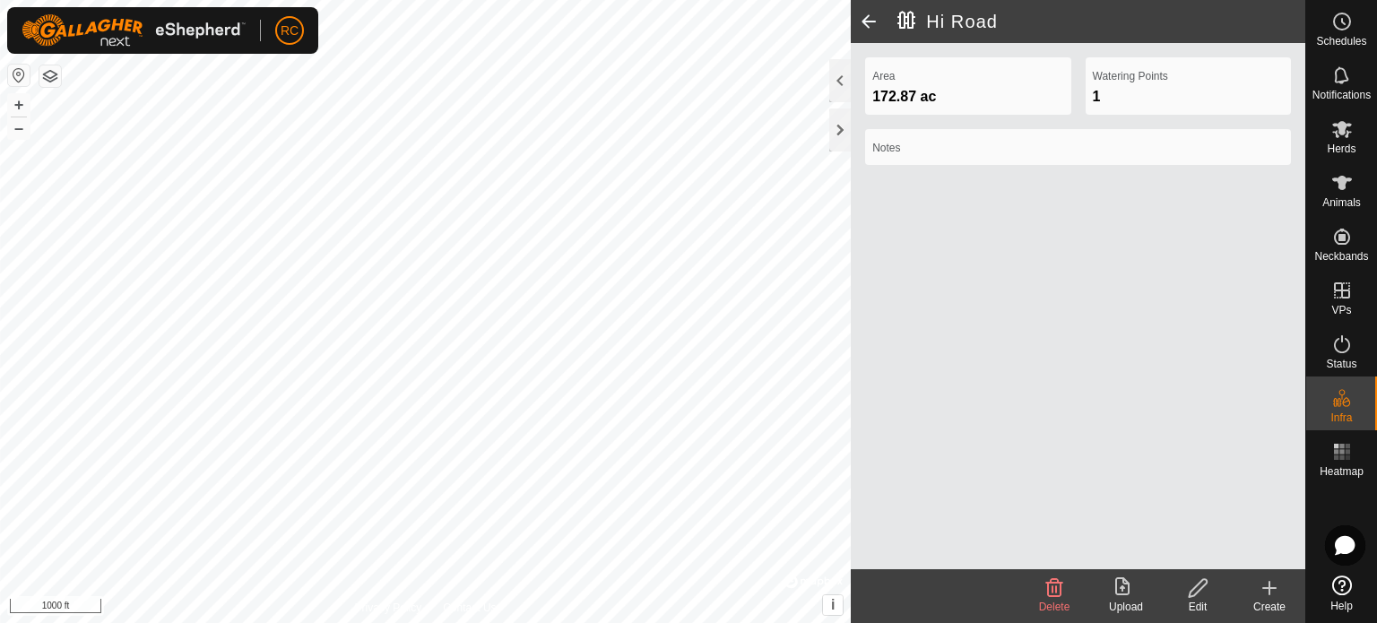
click at [1277, 602] on div "Create" at bounding box center [1270, 607] width 72 height 16
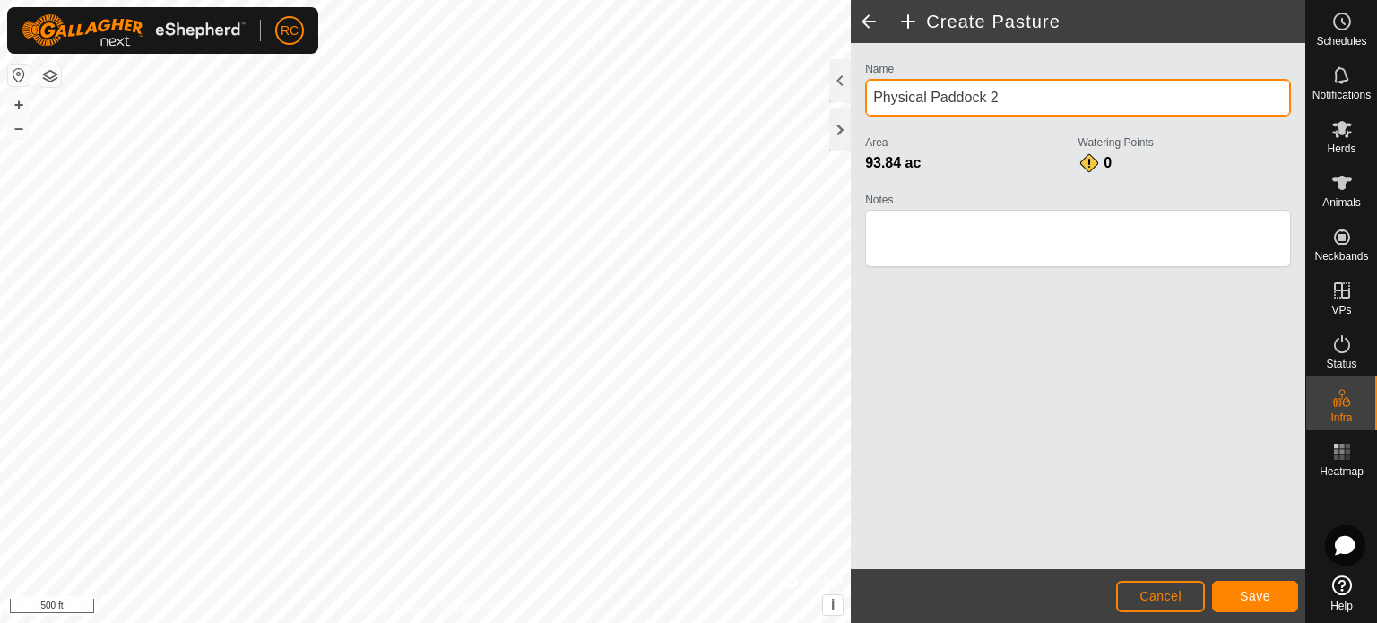
drag, startPoint x: 1008, startPoint y: 102, endPoint x: 870, endPoint y: 109, distance: 138.2
click at [870, 109] on input "Physical Paddock 2" at bounding box center [1078, 98] width 426 height 38
type input "Lost Road"
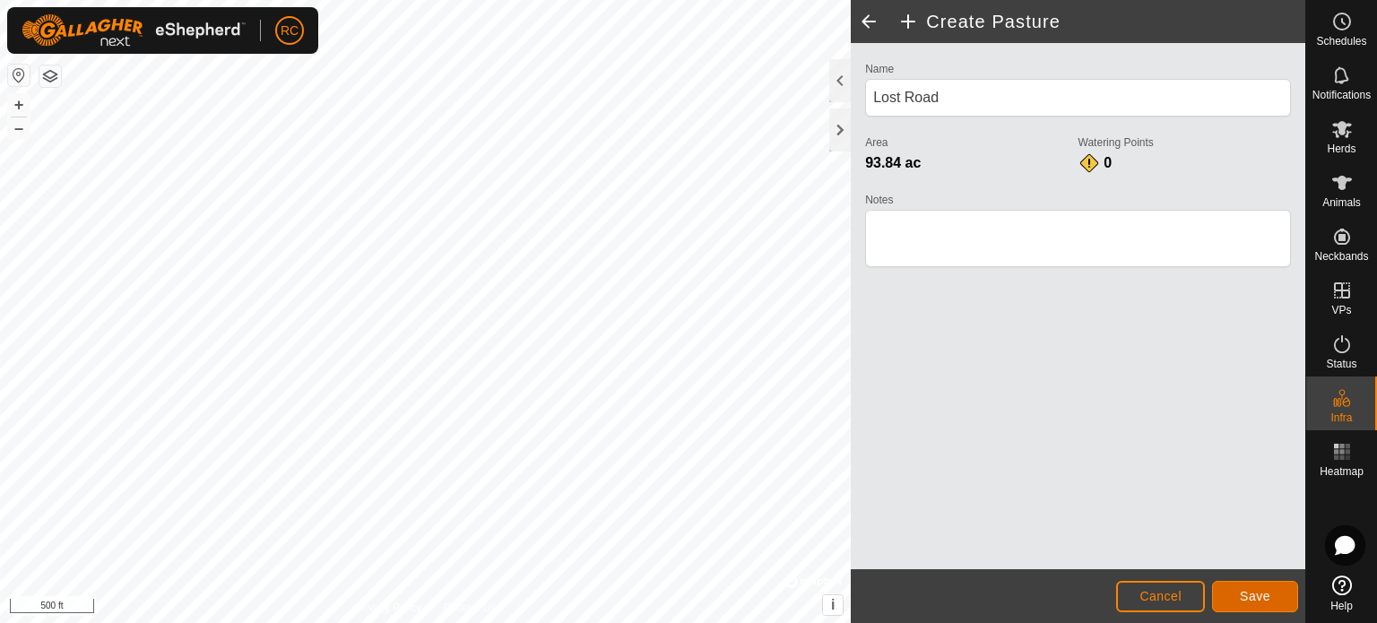
click at [1226, 597] on button "Save" at bounding box center [1255, 596] width 86 height 31
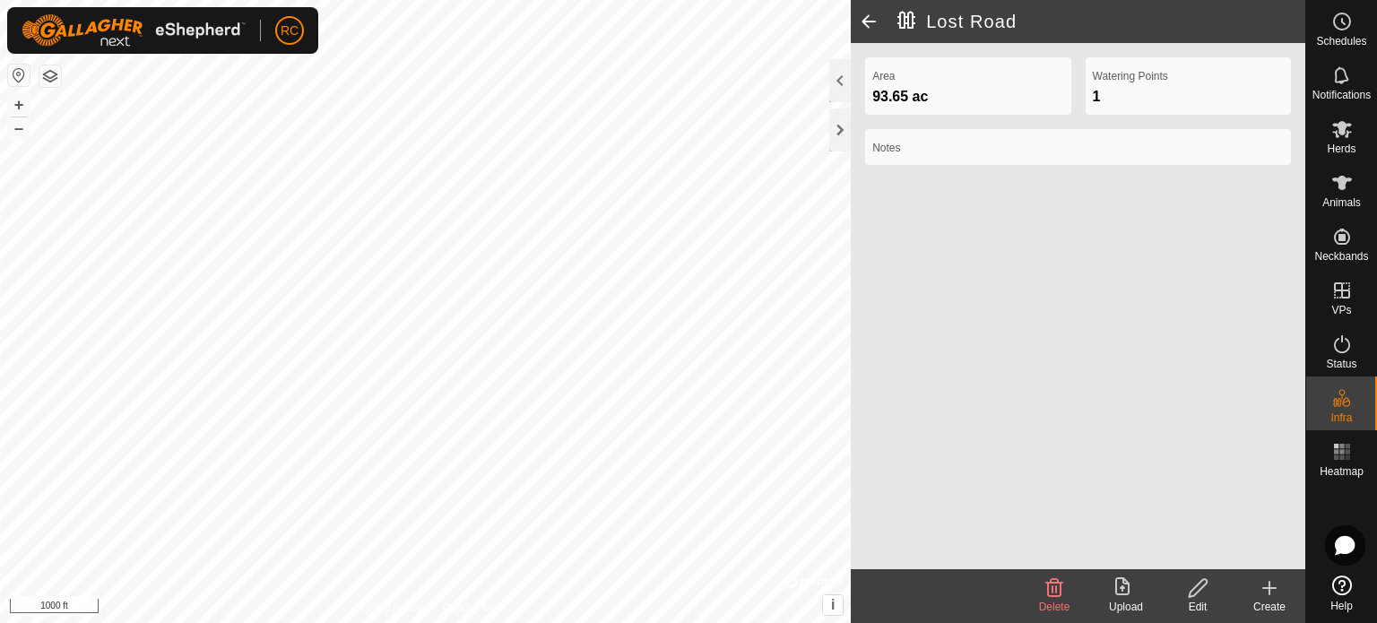
click at [1268, 599] on div "Create" at bounding box center [1270, 607] width 72 height 16
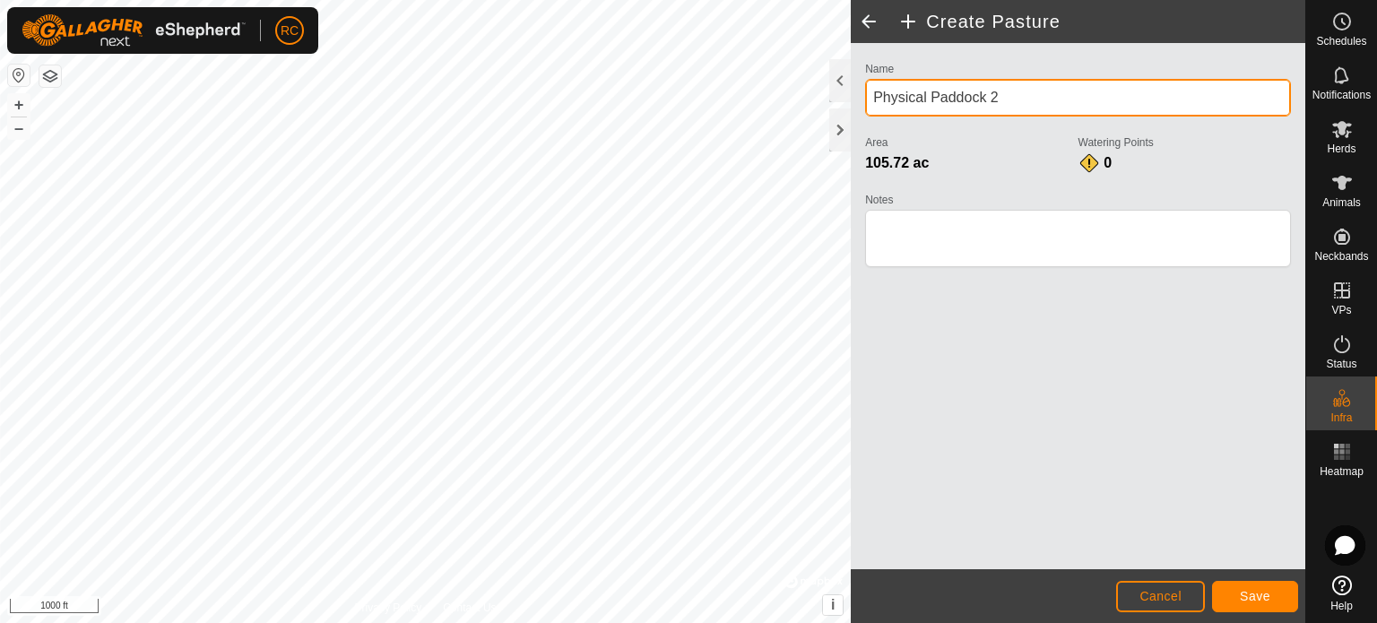
drag, startPoint x: 1015, startPoint y: 90, endPoint x: 870, endPoint y: 107, distance: 145.3
click at [870, 107] on input "Physical Paddock 2" at bounding box center [1078, 98] width 426 height 38
type input "4A"
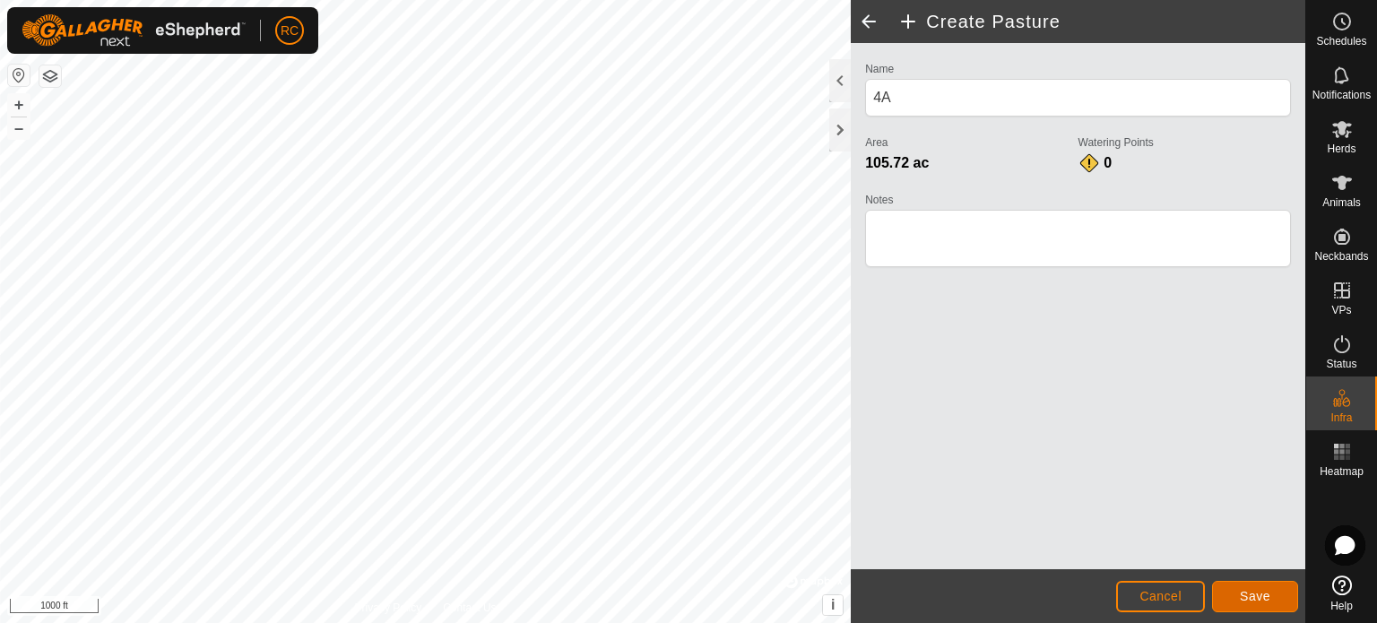
click at [1271, 593] on button "Save" at bounding box center [1255, 596] width 86 height 31
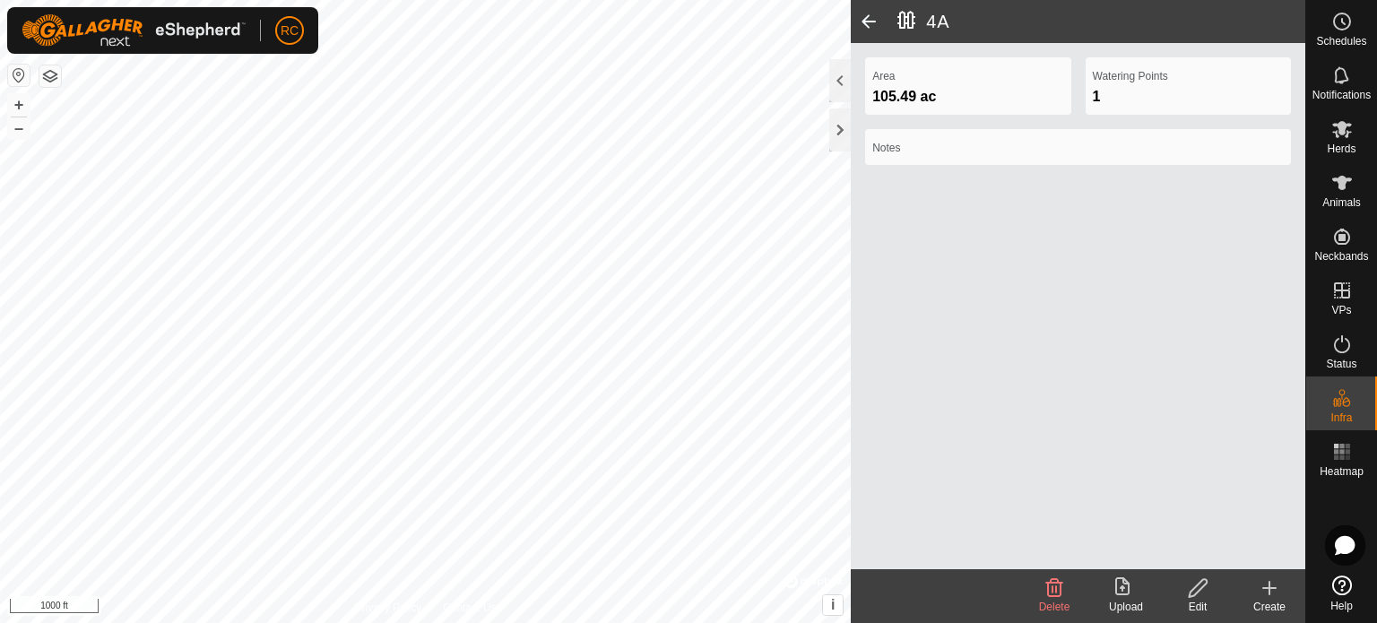
click at [1288, 593] on create-svg-icon at bounding box center [1270, 588] width 72 height 22
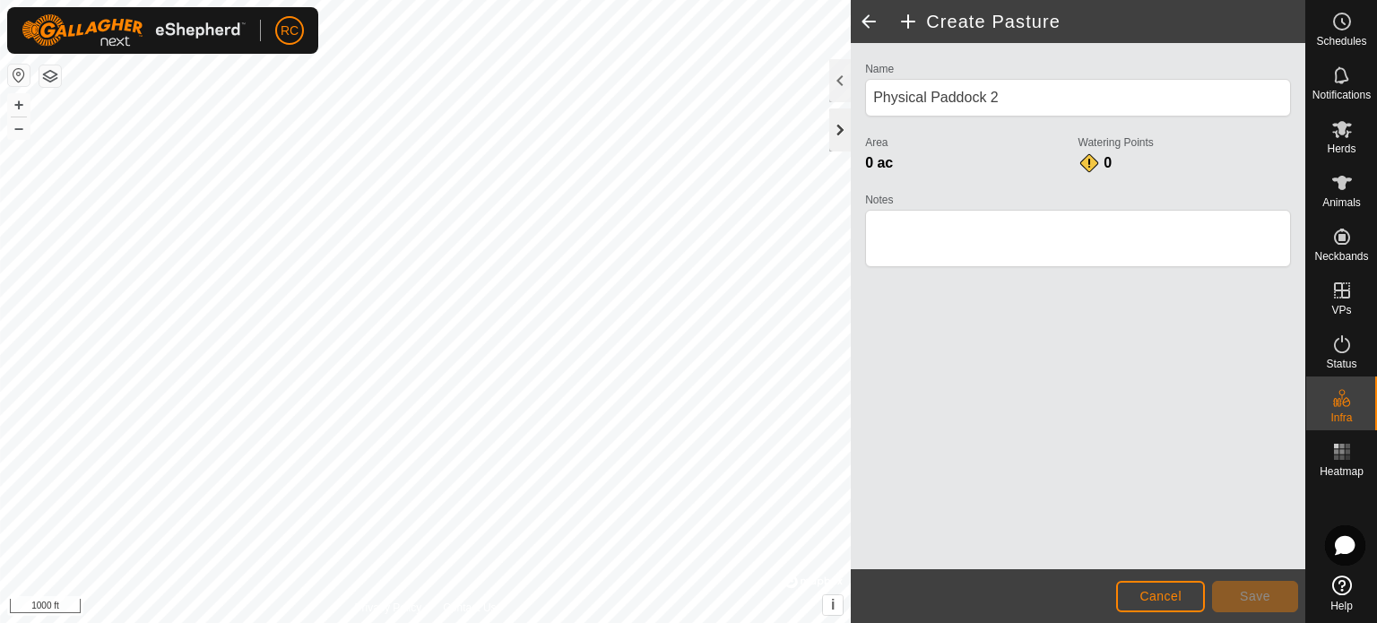
click at [833, 110] on div at bounding box center [840, 129] width 22 height 43
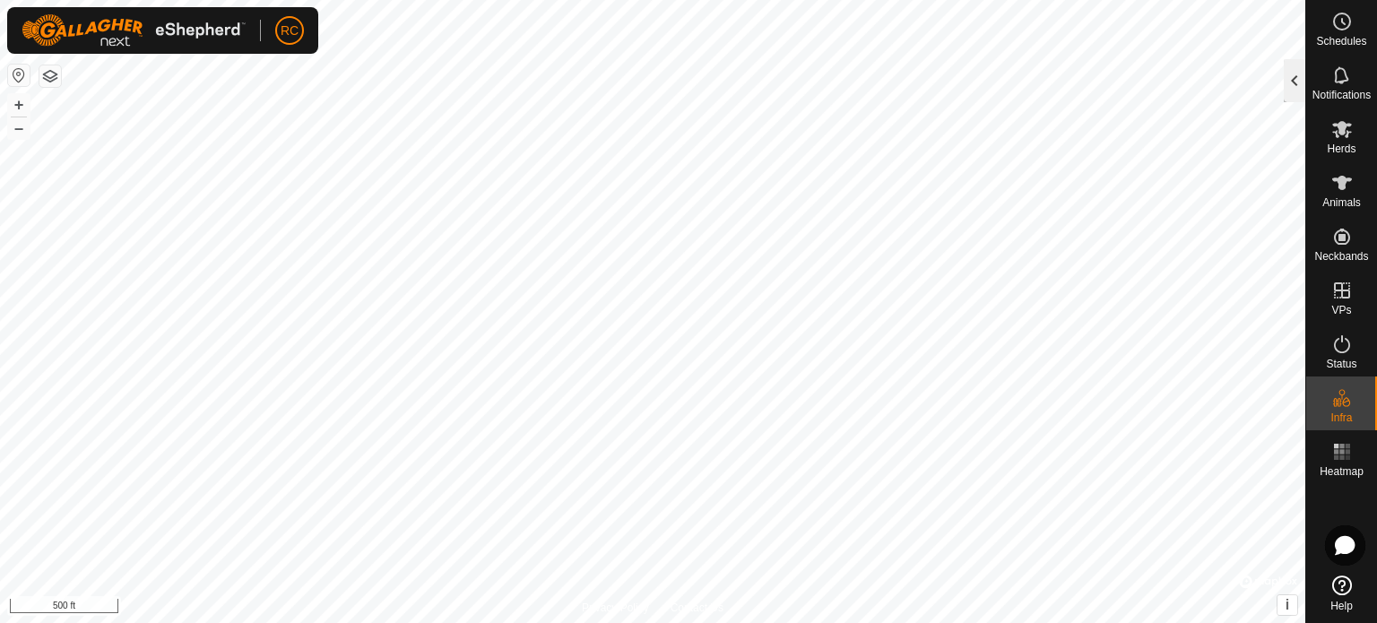
click at [1295, 74] on div at bounding box center [1295, 80] width 22 height 43
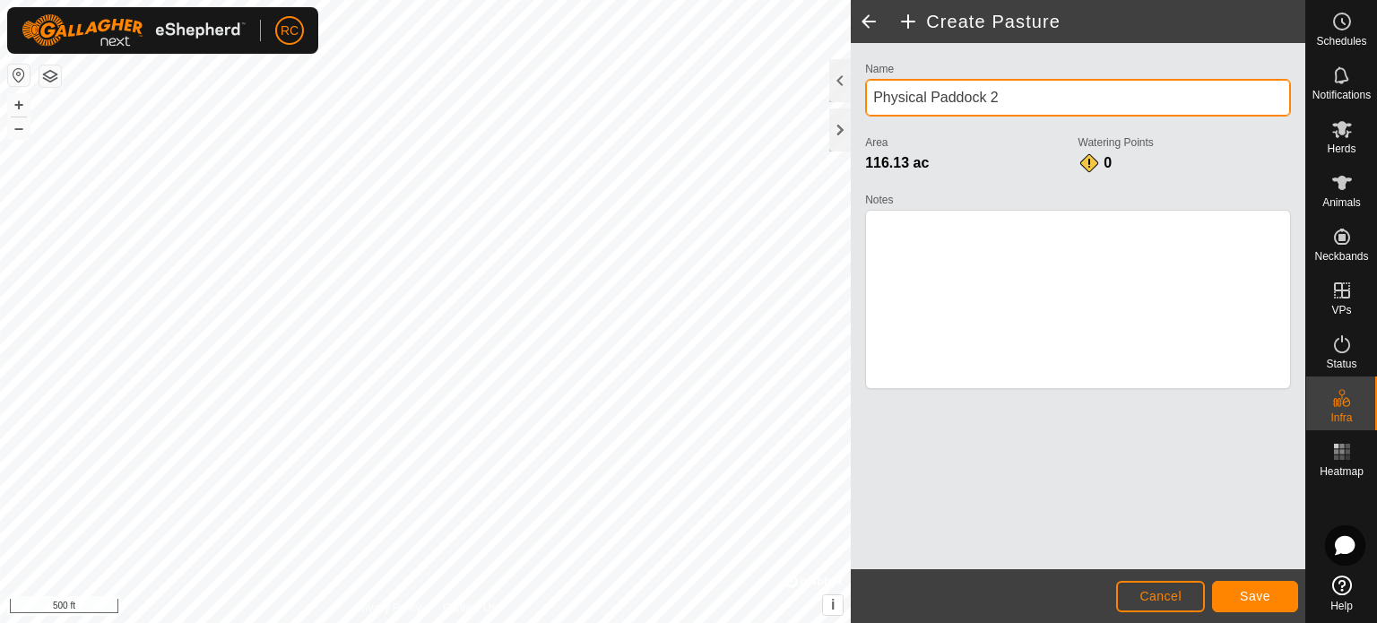
drag, startPoint x: 1054, startPoint y: 104, endPoint x: 868, endPoint y: 103, distance: 186.5
click at [868, 103] on input "Physical Paddock 2" at bounding box center [1078, 98] width 426 height 38
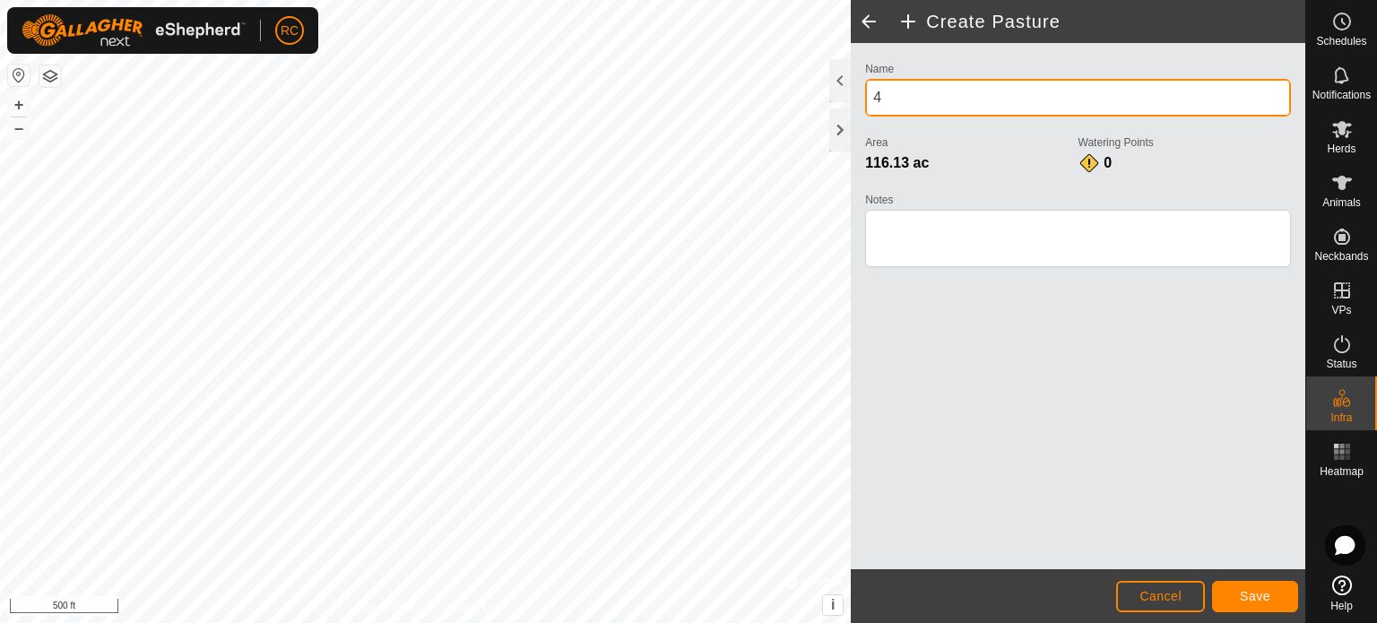
type input "4"
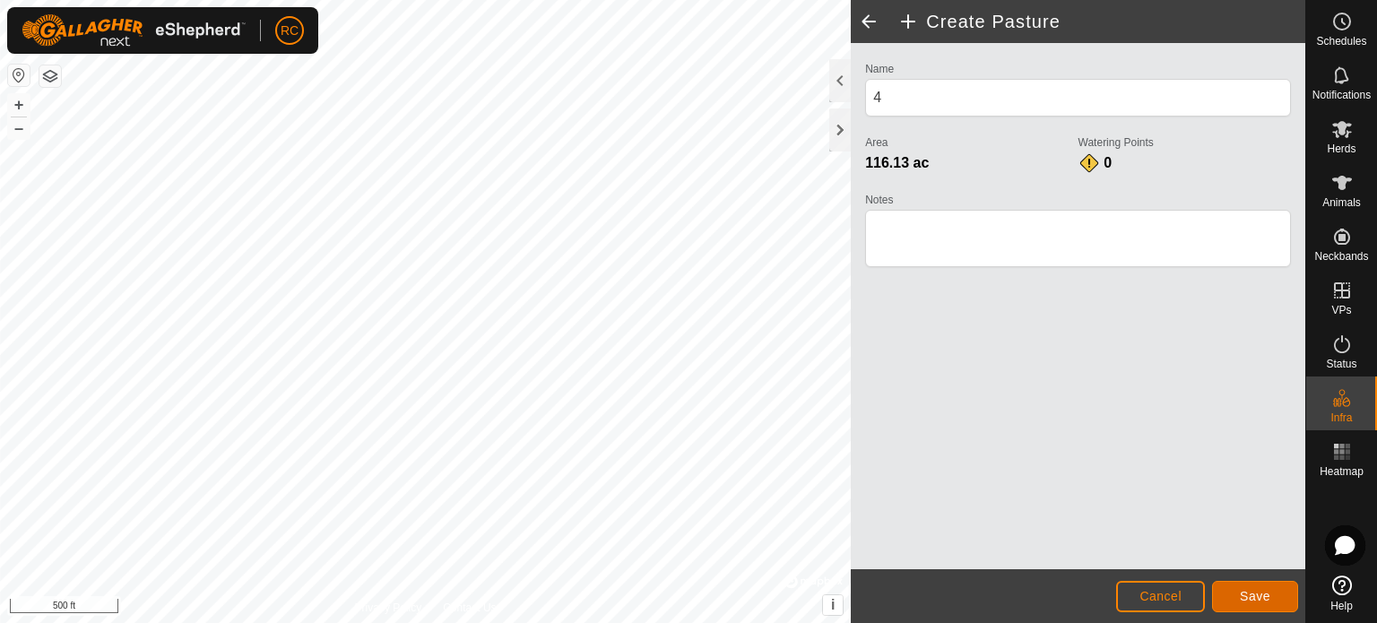
click at [1254, 591] on span "Save" at bounding box center [1255, 596] width 30 height 14
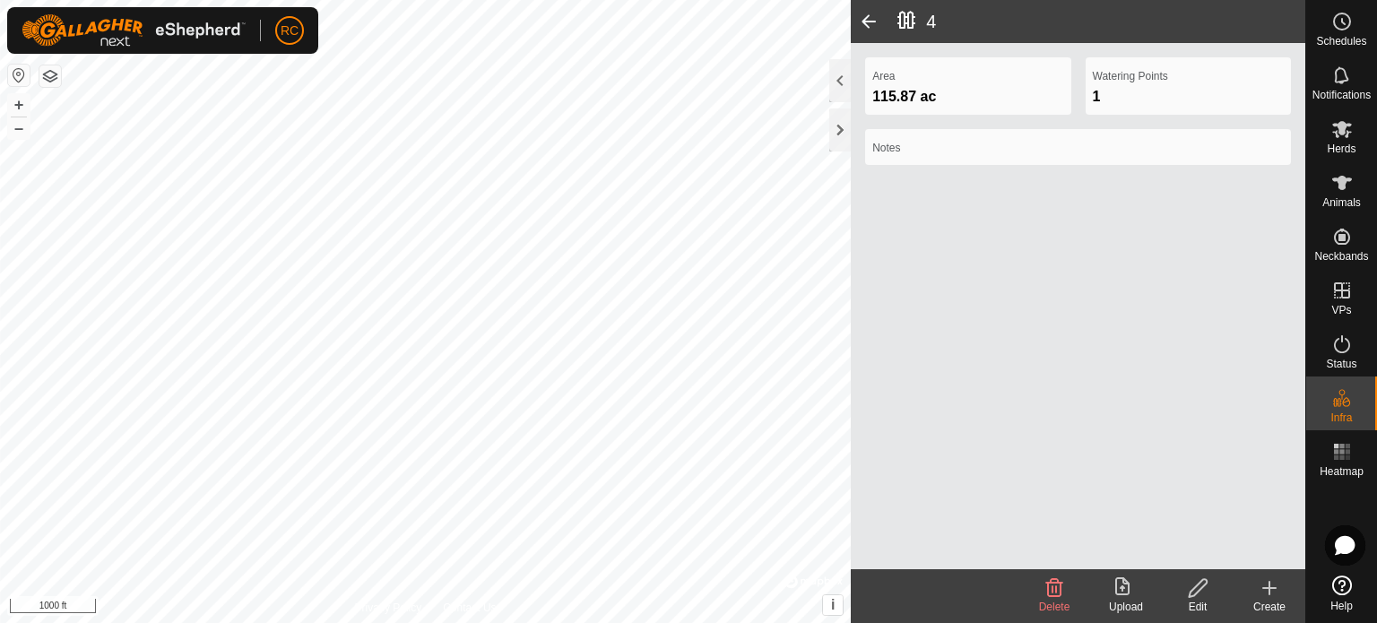
click at [1261, 597] on icon at bounding box center [1270, 588] width 22 height 22
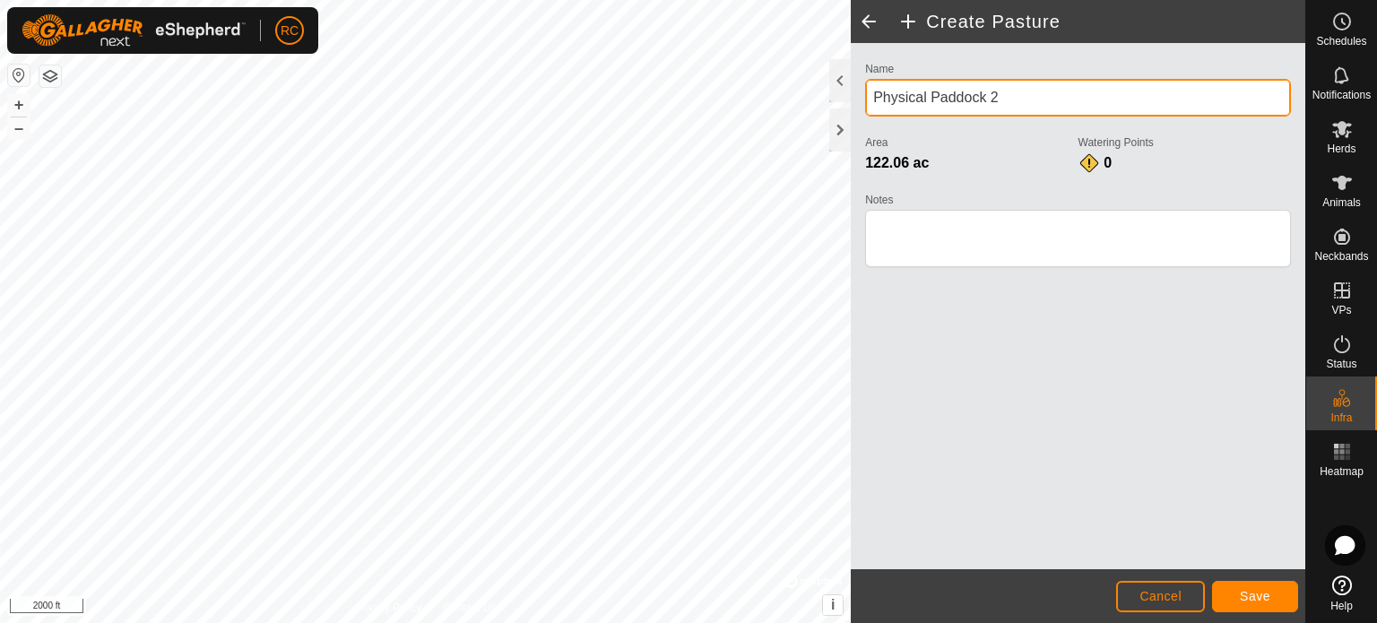
drag, startPoint x: 1025, startPoint y: 96, endPoint x: 874, endPoint y: 100, distance: 150.7
click at [874, 100] on input "Physical Paddock 2" at bounding box center [1078, 98] width 426 height 38
type input "Coffee Pot"
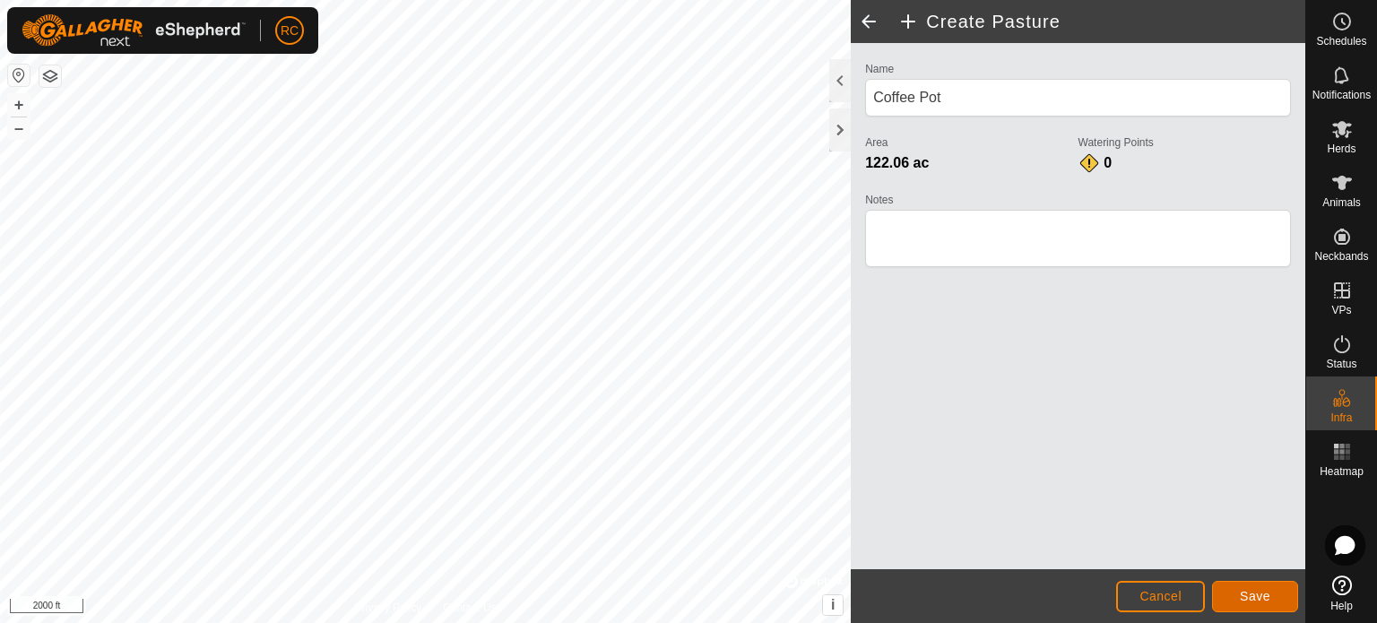
click at [1265, 594] on span "Save" at bounding box center [1255, 596] width 30 height 14
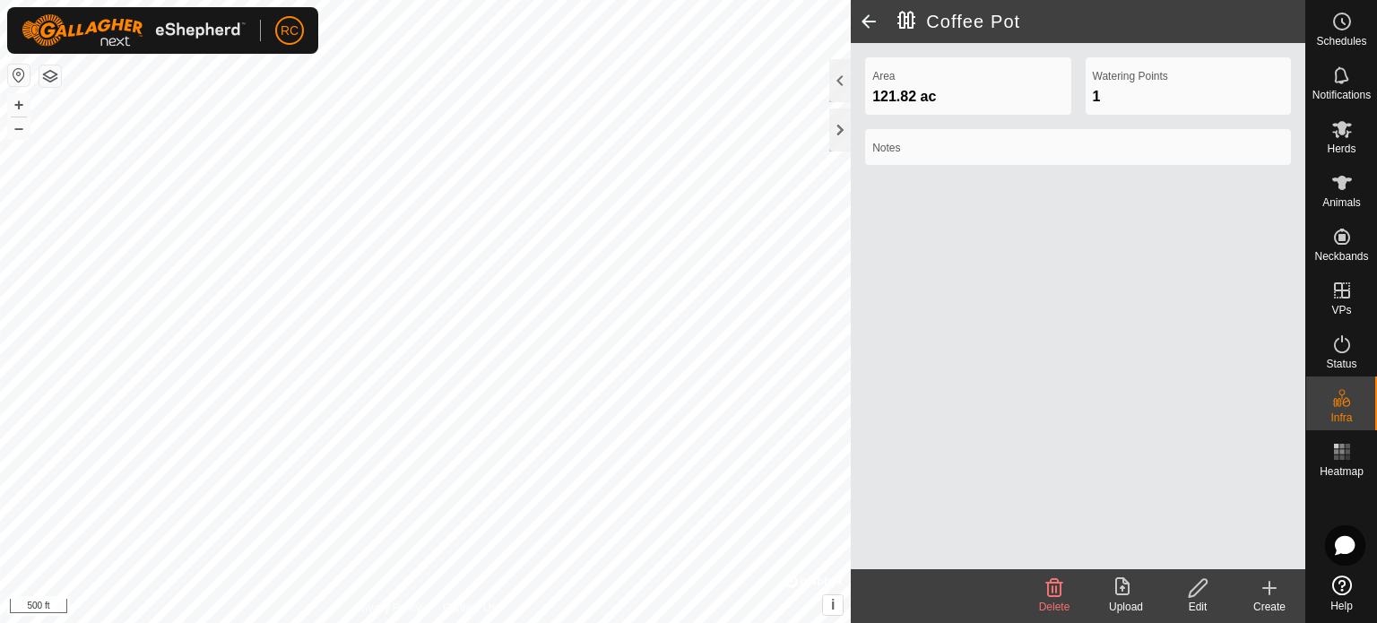
click at [1274, 599] on div "Create" at bounding box center [1270, 607] width 72 height 16
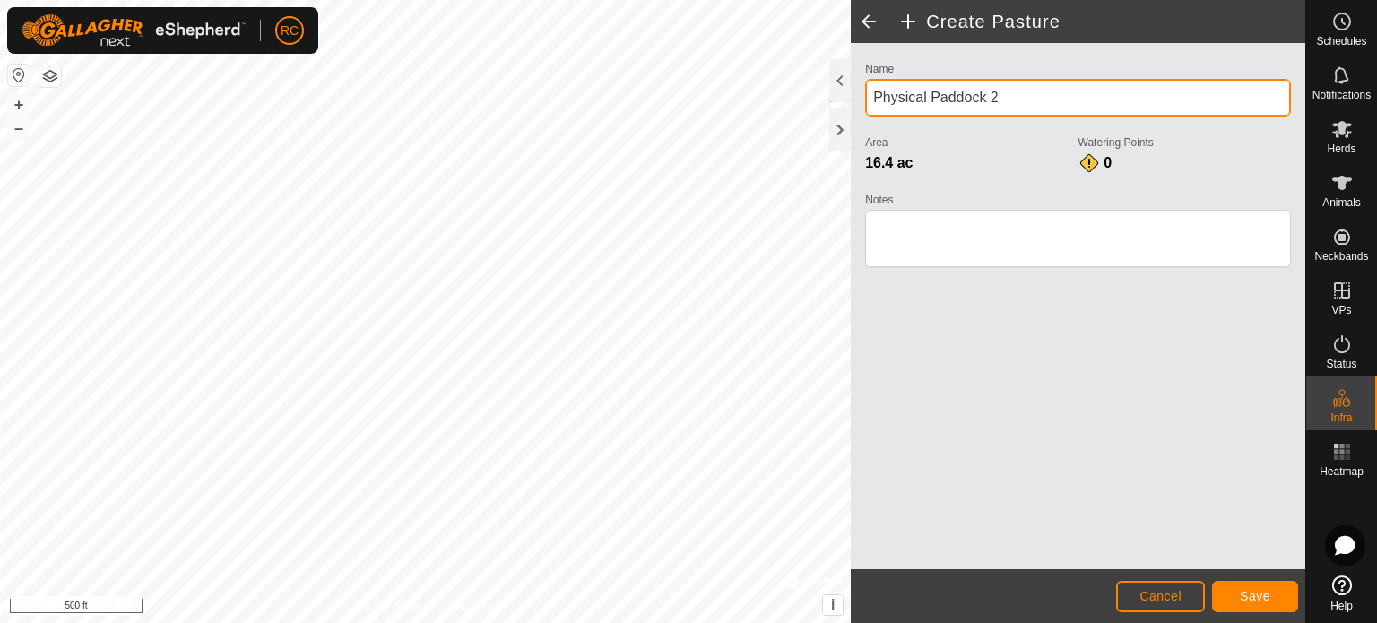
drag, startPoint x: 1026, startPoint y: 85, endPoint x: 868, endPoint y: 103, distance: 158.8
click at [868, 103] on input "Physical Paddock 2" at bounding box center [1078, 98] width 426 height 38
type input "Buck Trap"
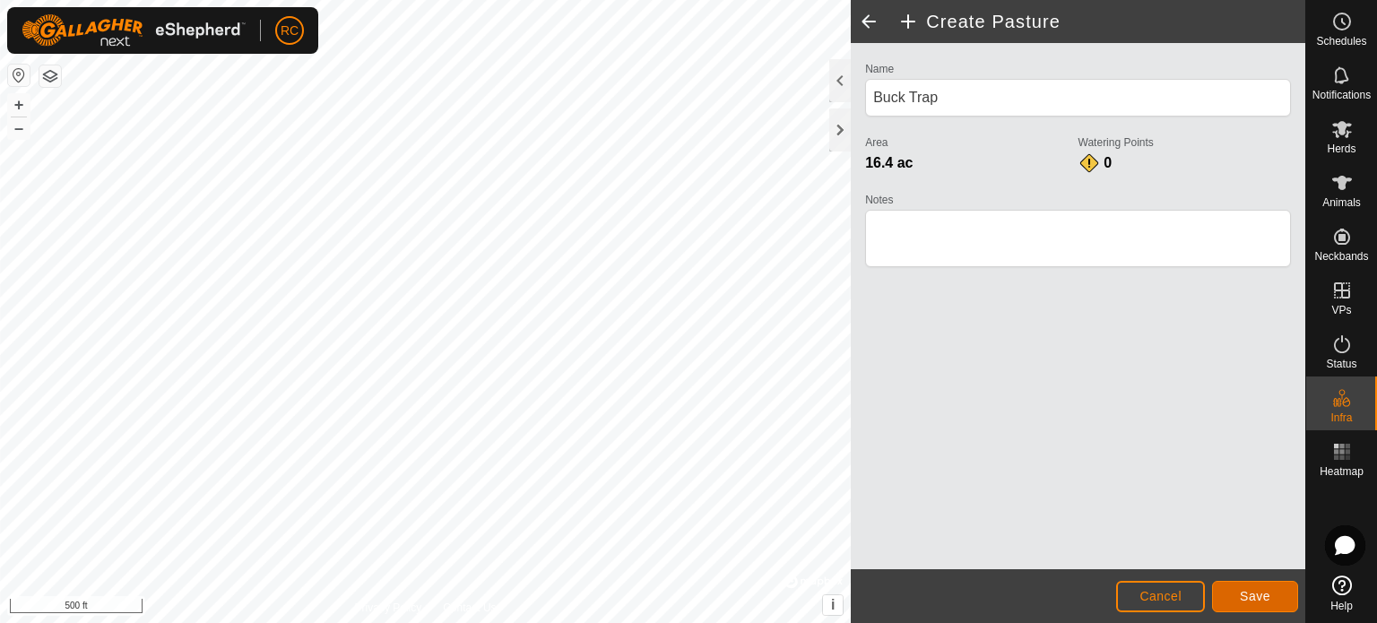
click at [1252, 596] on span "Save" at bounding box center [1255, 596] width 30 height 14
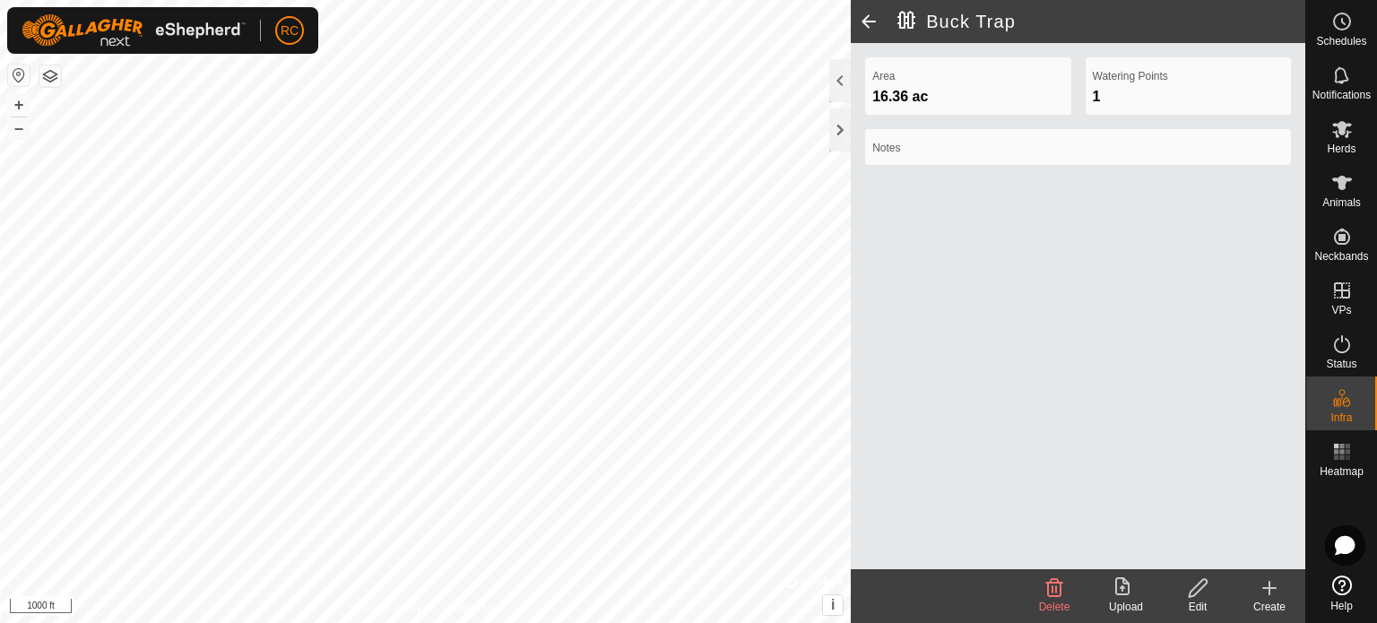
click at [1269, 594] on icon at bounding box center [1269, 588] width 0 height 13
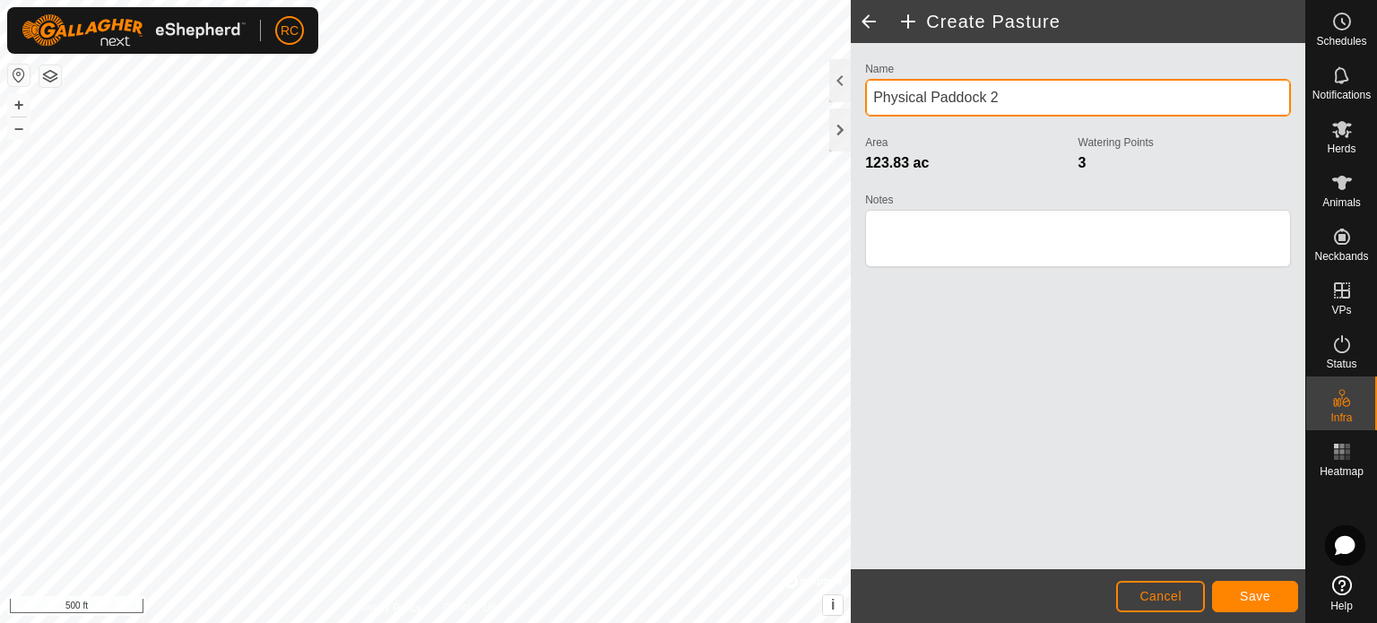
drag, startPoint x: 1036, startPoint y: 102, endPoint x: 873, endPoint y: 102, distance: 163.2
click at [873, 102] on input "Physical Paddock 2" at bounding box center [1078, 98] width 426 height 38
type input "Double Tanks"
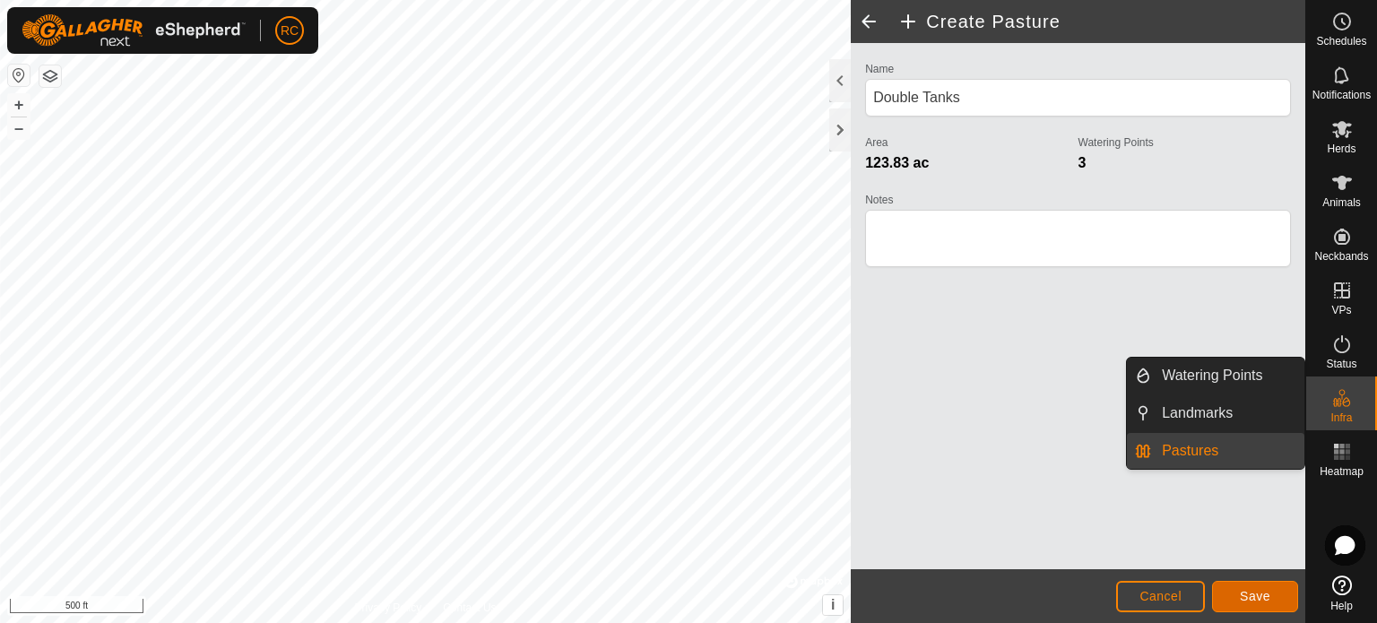
click at [1252, 595] on span "Save" at bounding box center [1255, 596] width 30 height 14
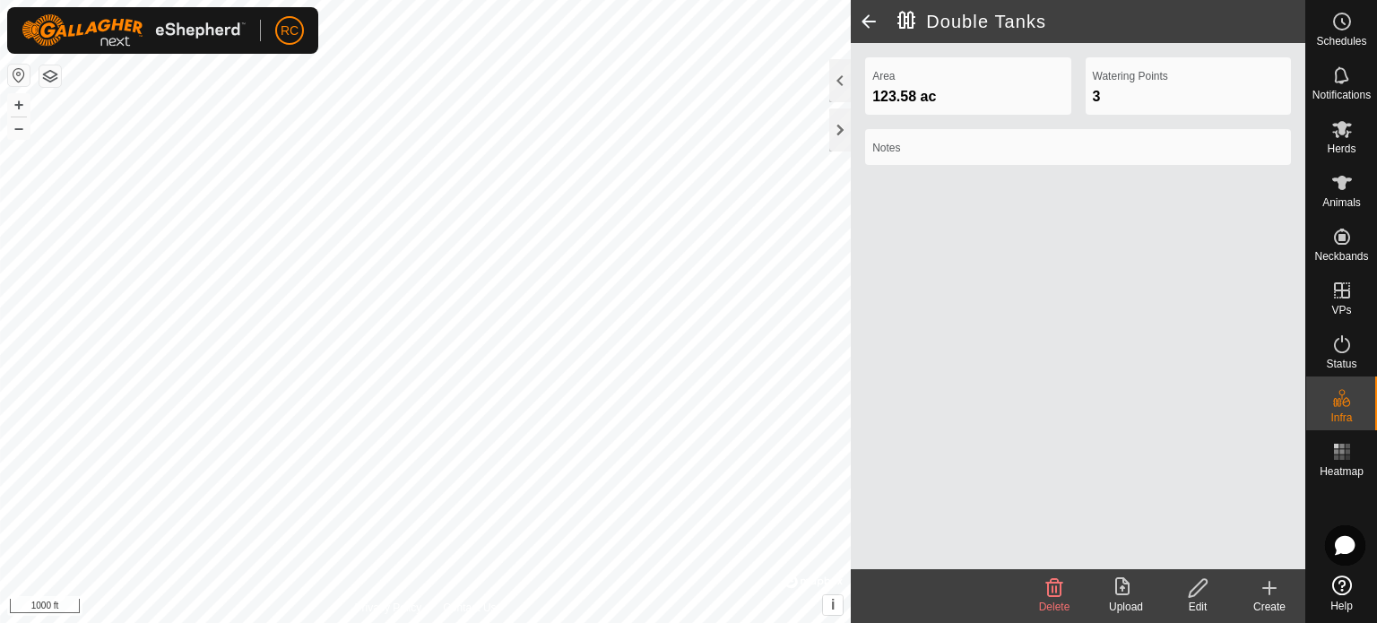
click at [1282, 602] on div "Create" at bounding box center [1270, 607] width 72 height 16
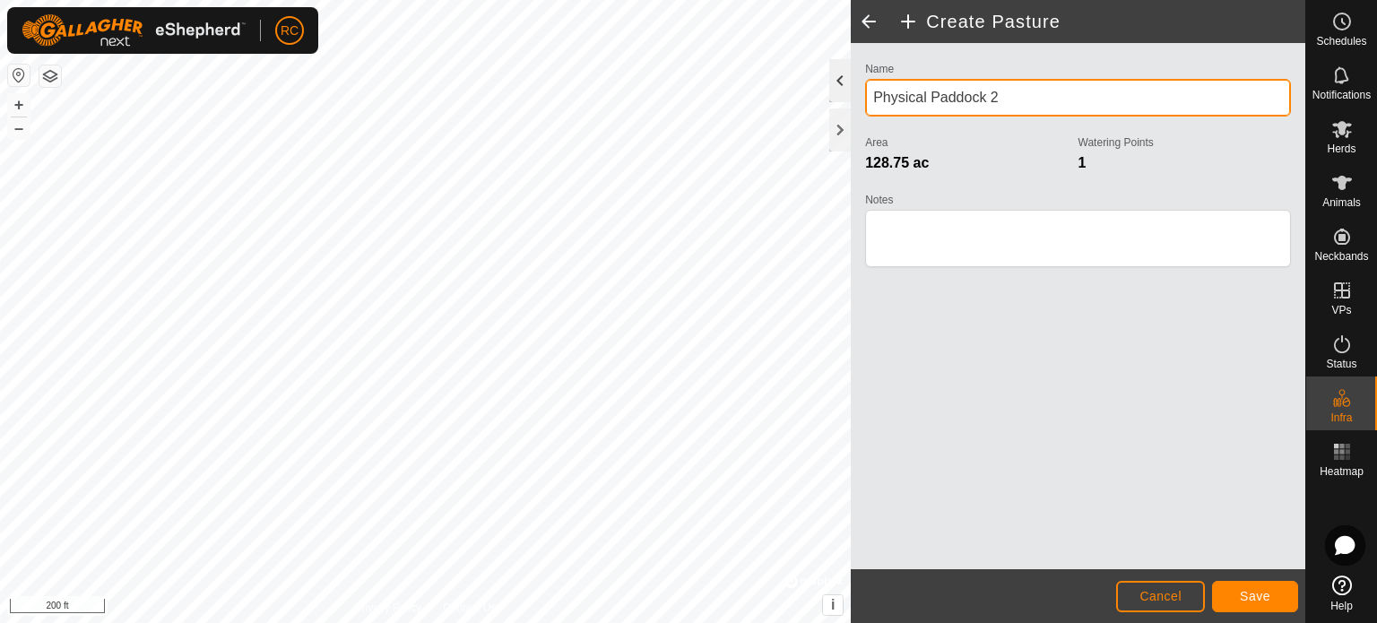
drag, startPoint x: 1019, startPoint y: 95, endPoint x: 849, endPoint y: 93, distance: 170.3
click at [851, 93] on div "Create Pasture Name Physical Paddock 2 Area 128.75 ac Watering Points 1 Notes C…" at bounding box center [1078, 311] width 455 height 623
type input "3"
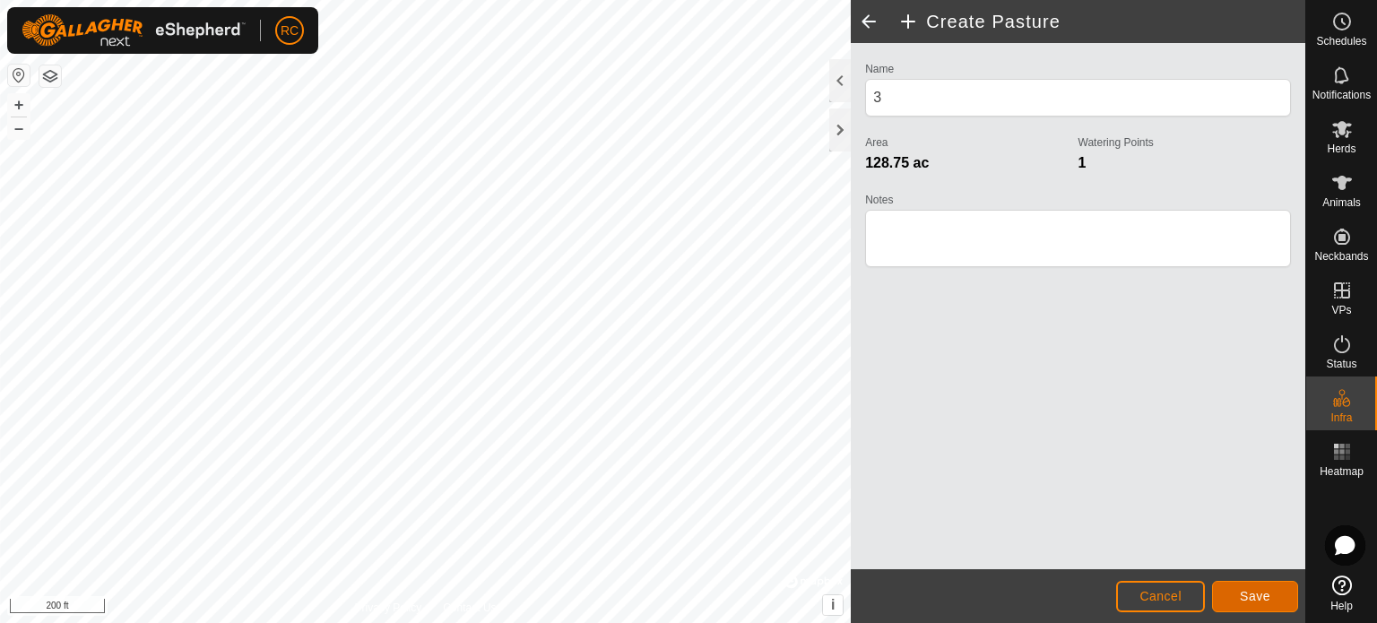
click at [1247, 593] on span "Save" at bounding box center [1255, 596] width 30 height 14
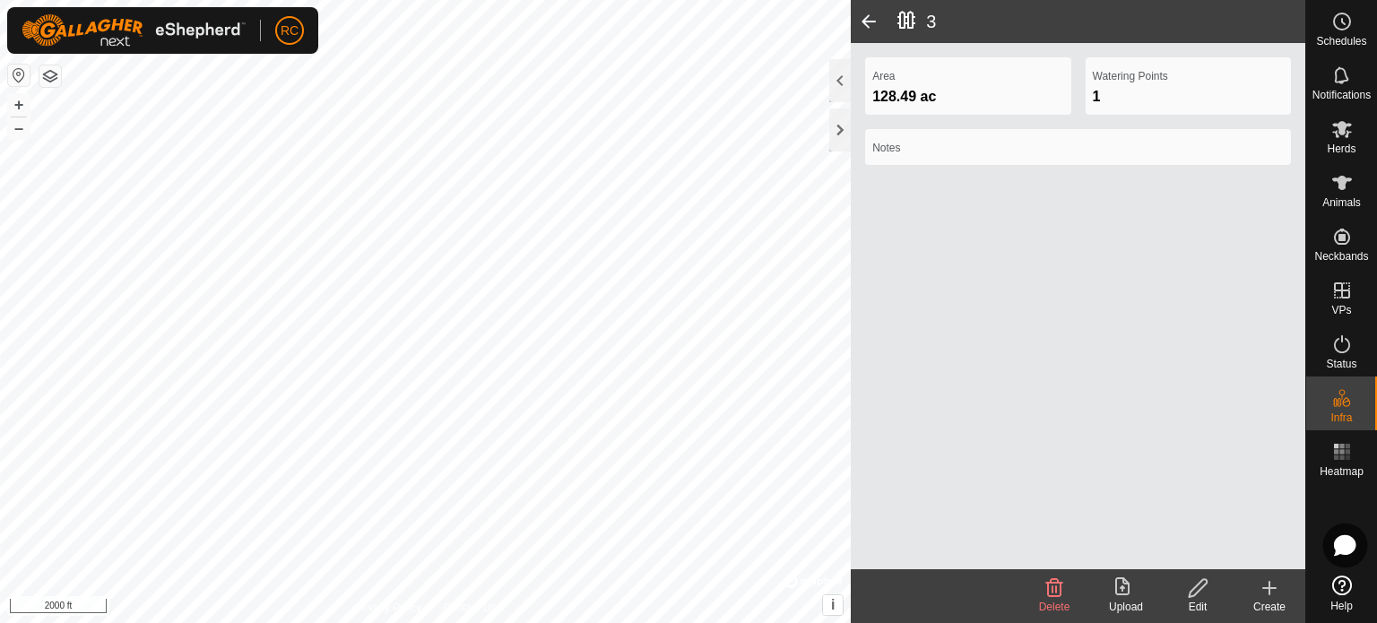
click at [1342, 545] on icon at bounding box center [1345, 545] width 20 height 19
